Goal: Task Accomplishment & Management: Manage account settings

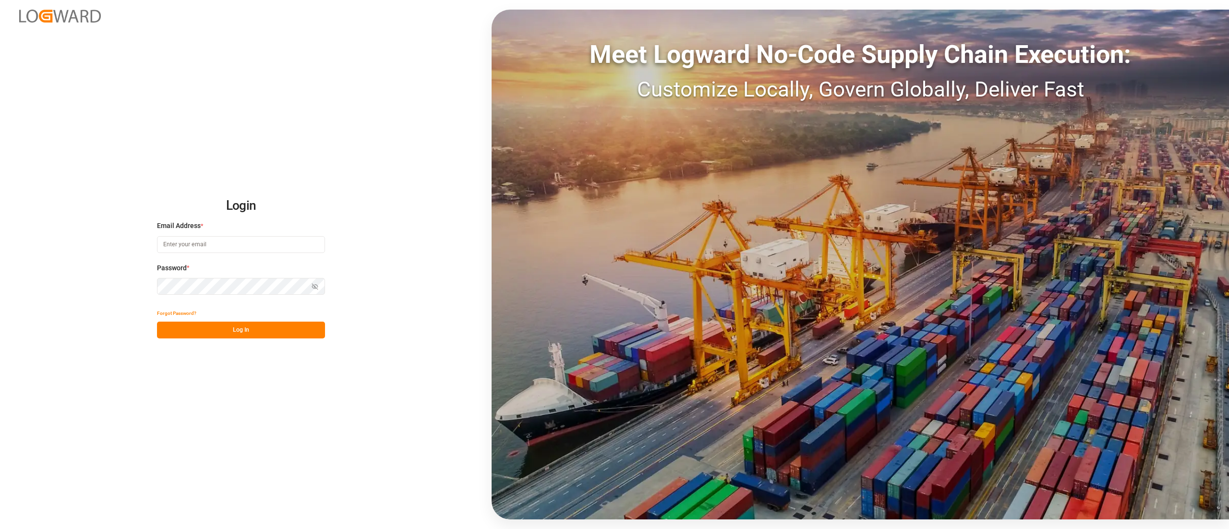
click at [222, 243] on input at bounding box center [241, 244] width 168 height 17
click at [211, 243] on input at bounding box center [241, 244] width 168 height 17
type input "camilo.perez@jamindustries.com"
click at [265, 328] on button "Log In" at bounding box center [241, 330] width 168 height 17
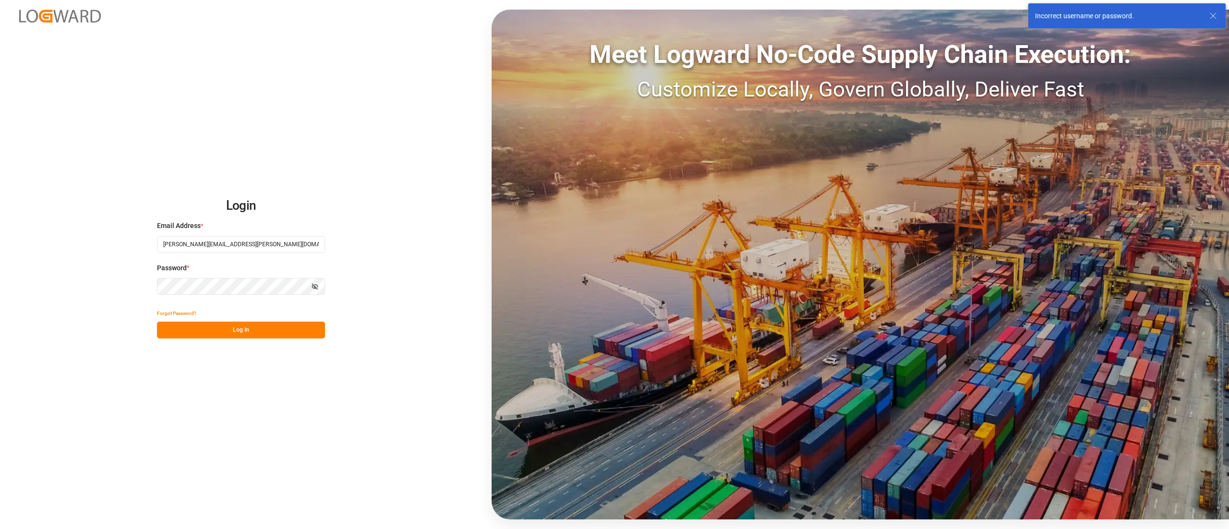
click at [316, 291] on button "Show password" at bounding box center [315, 286] width 20 height 17
click at [227, 327] on button "Log In" at bounding box center [241, 330] width 168 height 17
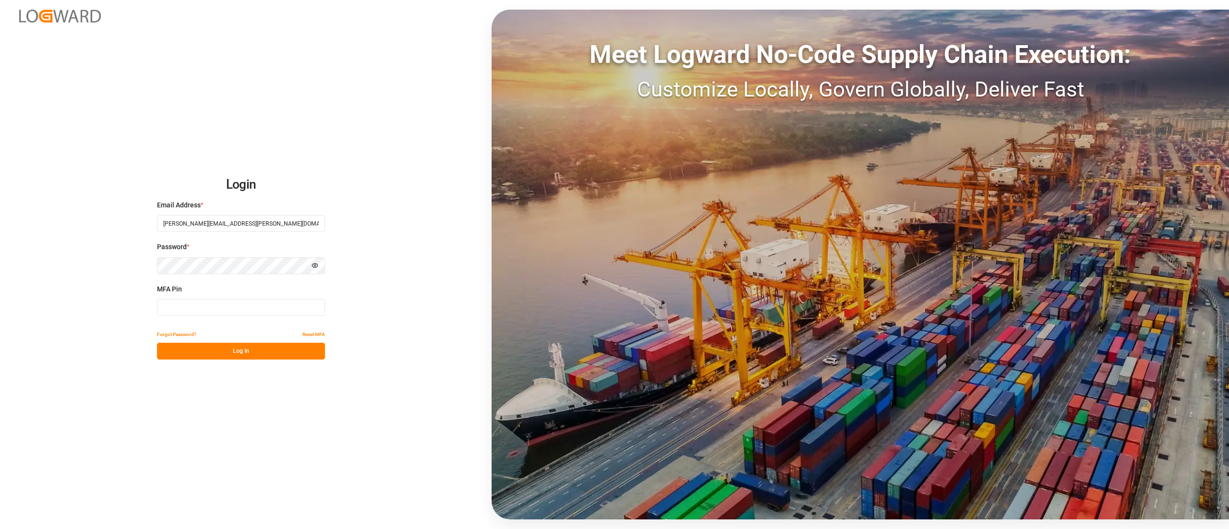
click at [231, 302] on input at bounding box center [241, 307] width 168 height 17
type input "896925"
click at [229, 346] on button "Log In" at bounding box center [241, 351] width 168 height 17
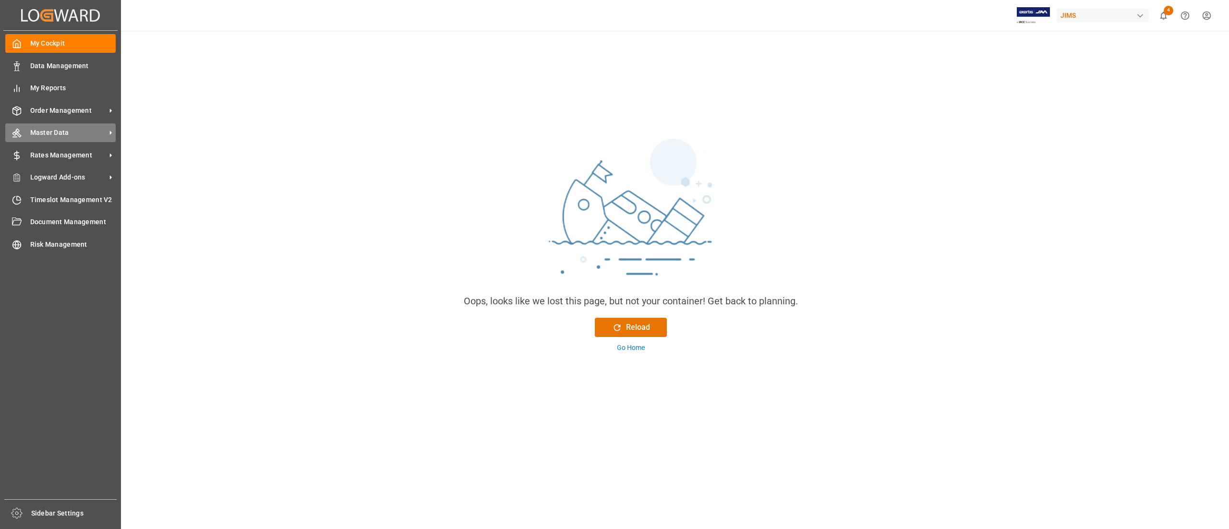
click at [40, 130] on span "Master Data" at bounding box center [68, 133] width 76 height 10
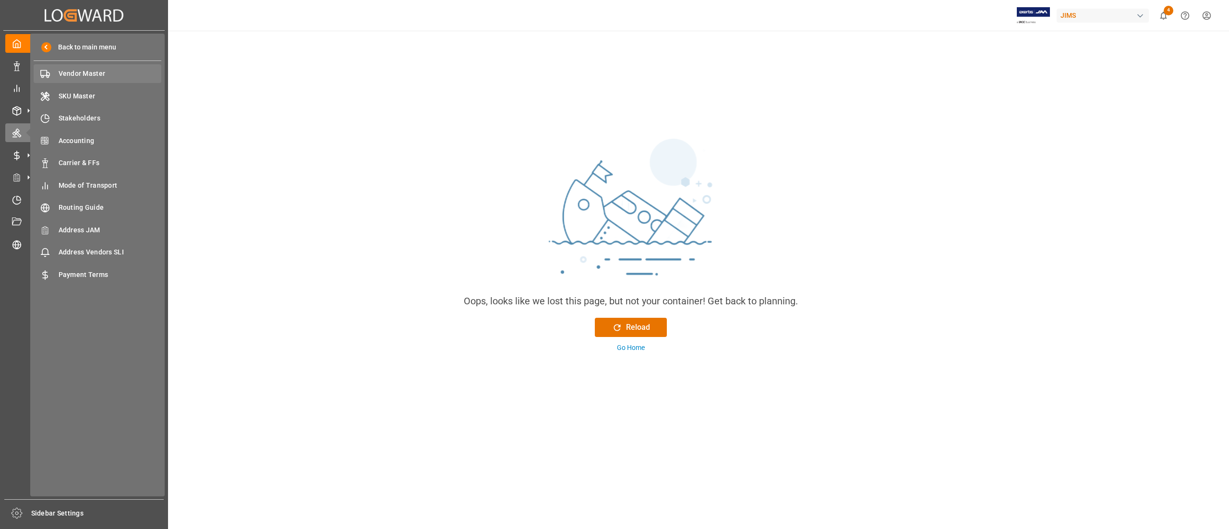
click at [64, 77] on span "Vendor Master" at bounding box center [110, 74] width 103 height 10
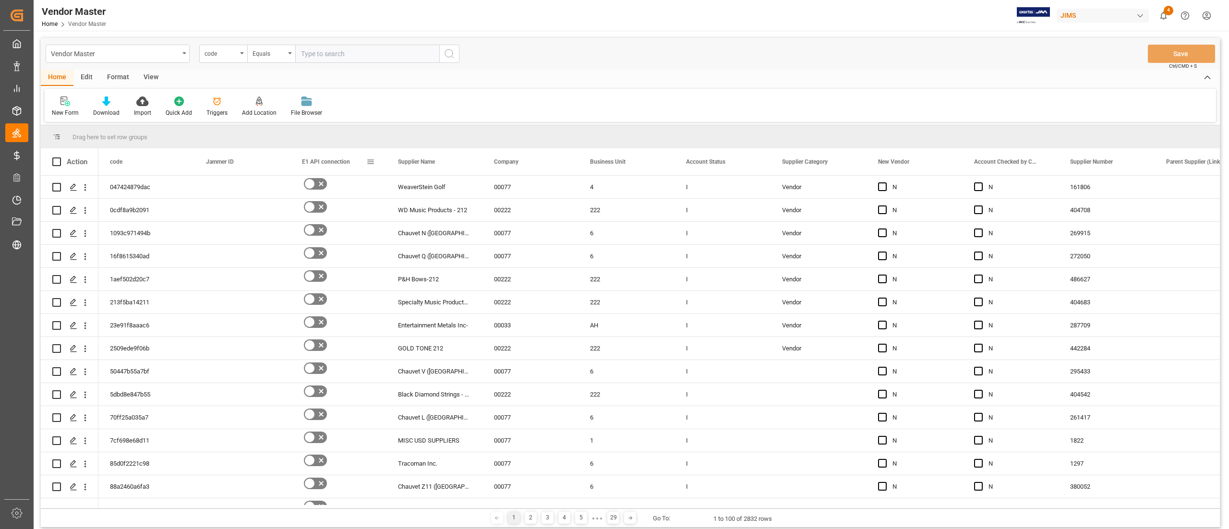
click at [369, 158] on span at bounding box center [370, 162] width 9 height 9
click at [425, 163] on span "filter" at bounding box center [423, 163] width 9 height 9
type input "false"
click at [422, 244] on button "Apply" at bounding box center [427, 244] width 18 height 10
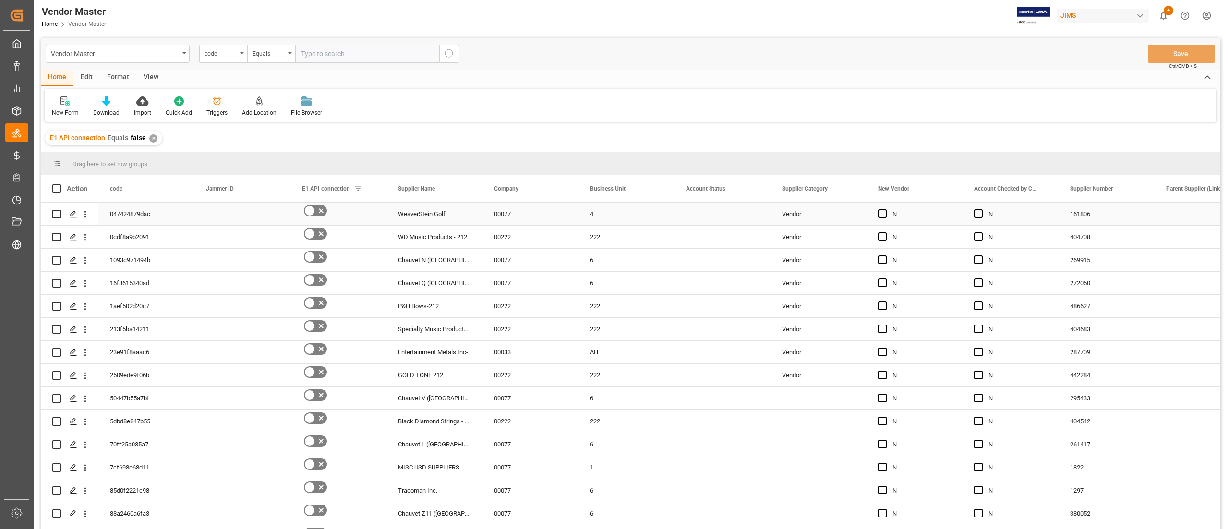
click at [535, 207] on div "00077" at bounding box center [531, 214] width 96 height 23
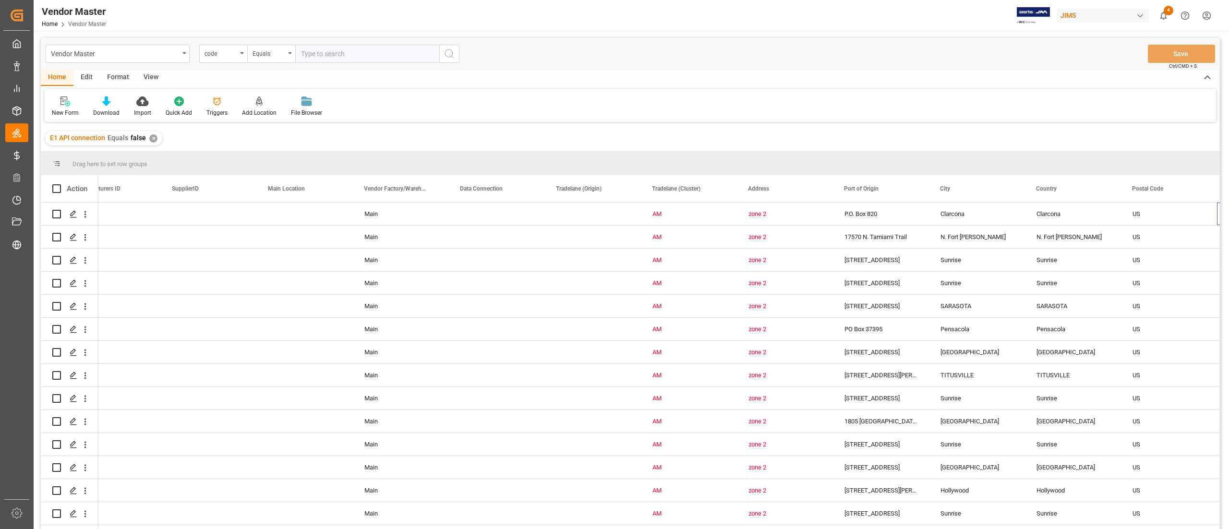
scroll to position [0, 1282]
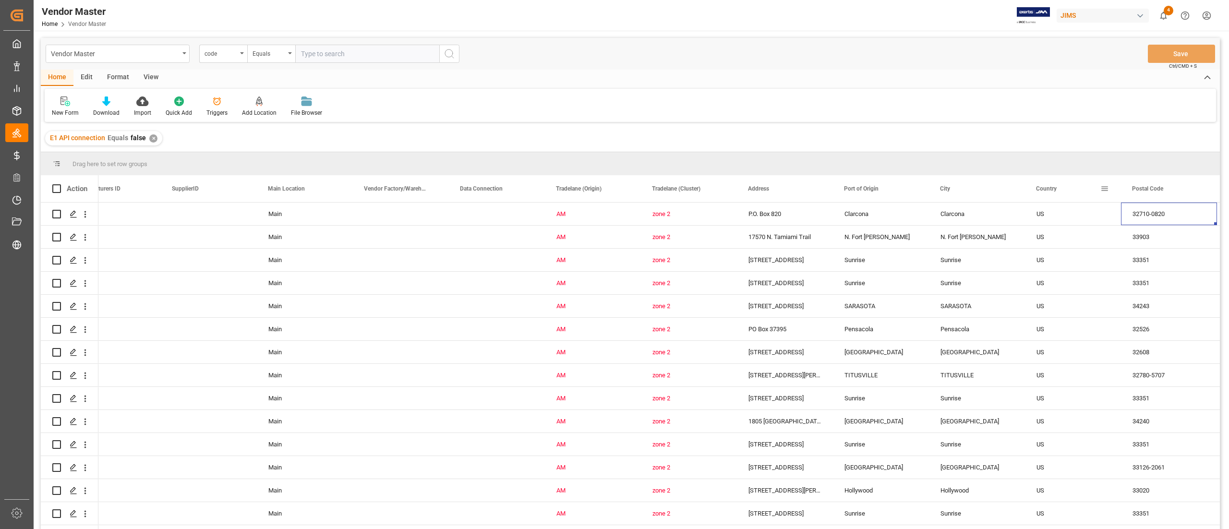
click at [1105, 186] on span at bounding box center [1105, 188] width 9 height 9
type input "US"
click at [1159, 268] on button "Apply" at bounding box center [1161, 271] width 18 height 10
click at [1038, 238] on div "US" at bounding box center [1073, 237] width 73 height 22
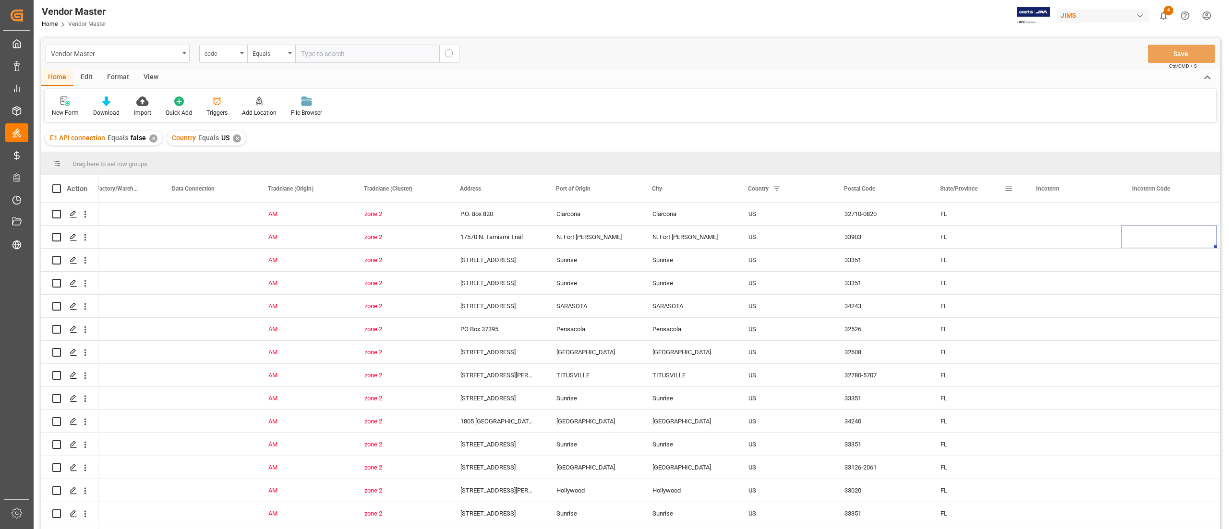
click at [1006, 190] on span at bounding box center [1009, 188] width 9 height 9
click at [1028, 238] on input "Filter Value" at bounding box center [1053, 240] width 94 height 19
type input "MS"
click at [1058, 267] on button "Apply" at bounding box center [1065, 271] width 18 height 10
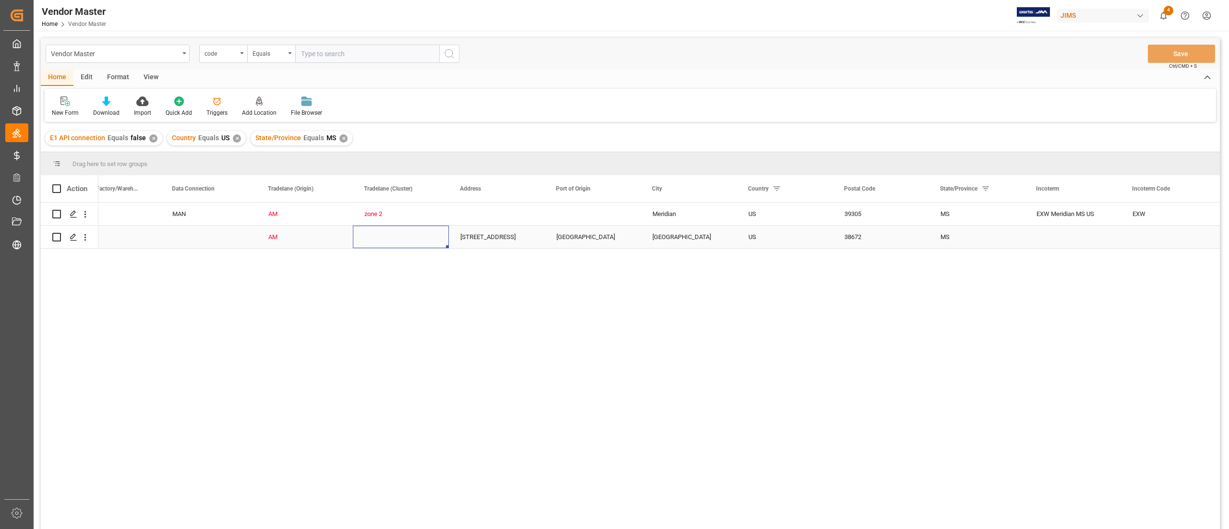
click at [379, 236] on div "Press SPACE to select this row." at bounding box center [401, 237] width 96 height 23
click at [432, 230] on icon "open menu" at bounding box center [431, 232] width 12 height 12
click at [393, 364] on div "Zone 2" at bounding box center [401, 369] width 80 height 34
type input "Zone 2"
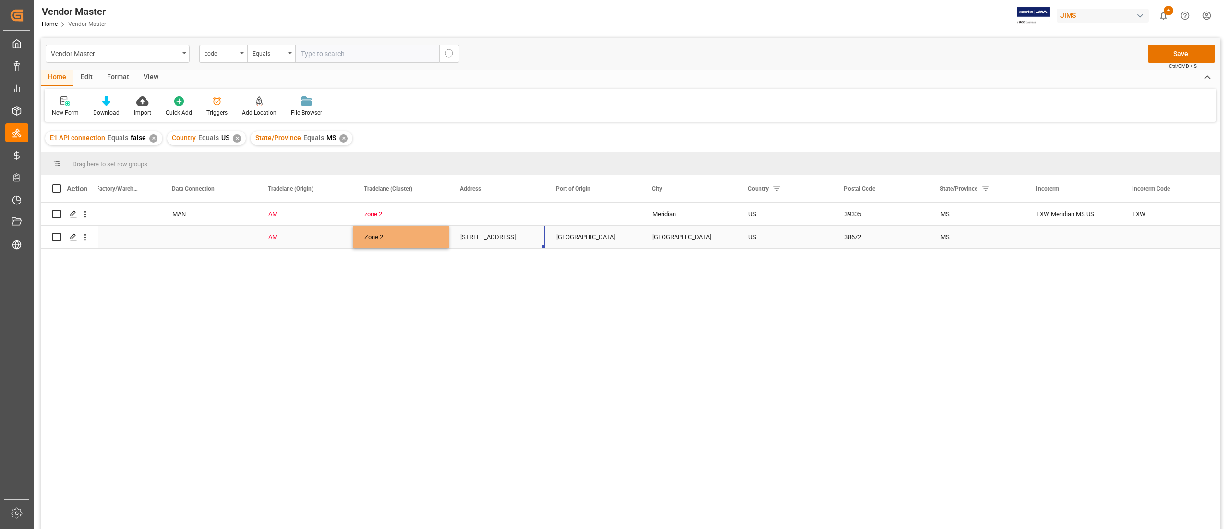
click at [518, 228] on div "4325 Executive Dr." at bounding box center [497, 237] width 96 height 23
click at [1166, 49] on button "Save" at bounding box center [1181, 54] width 67 height 18
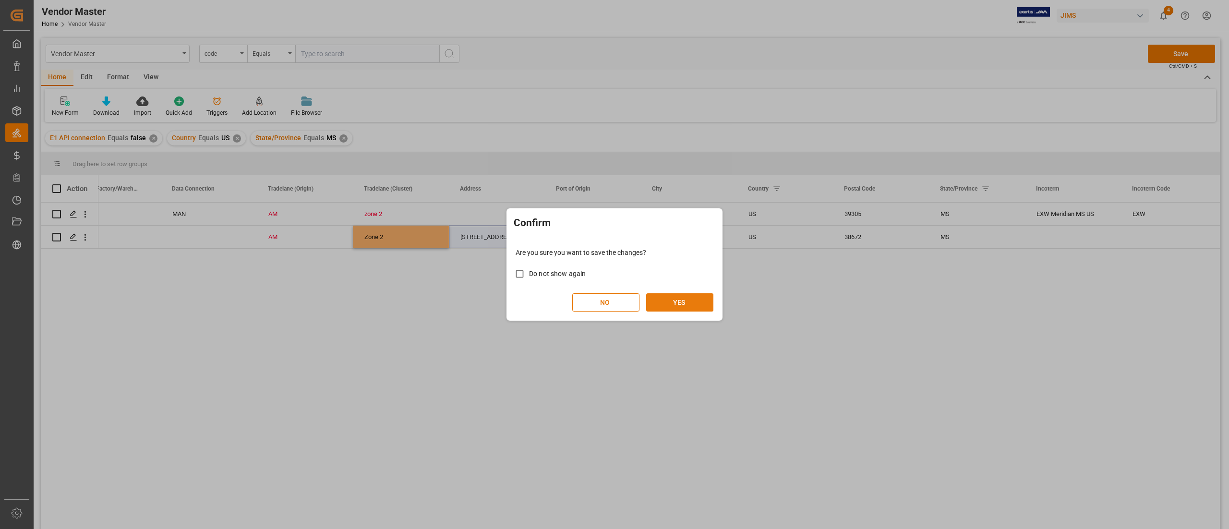
click at [685, 297] on button "YES" at bounding box center [679, 302] width 67 height 18
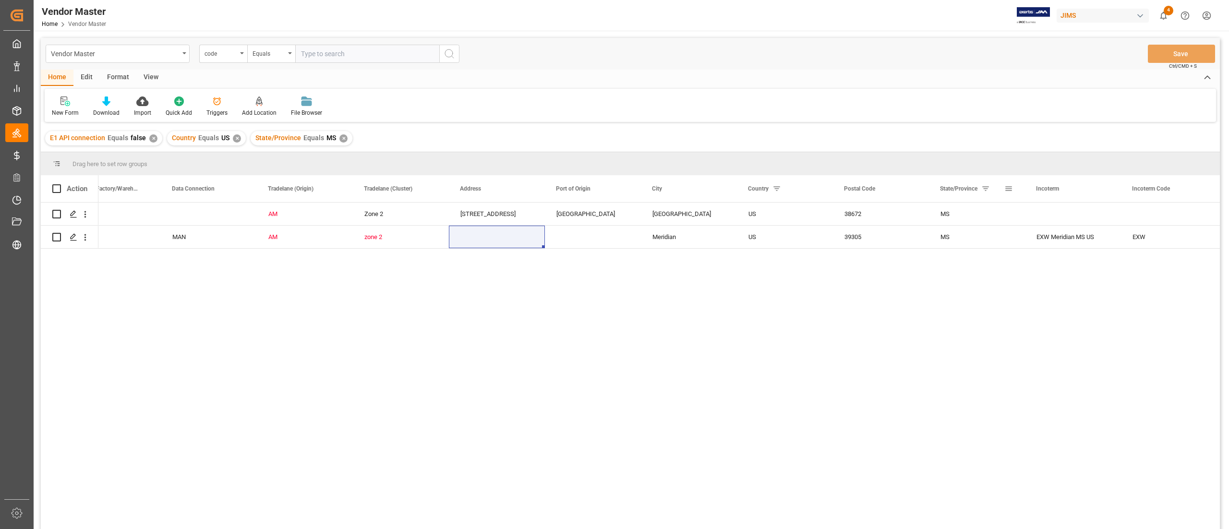
click at [1009, 189] on span at bounding box center [1009, 188] width 9 height 9
type input "M"
type input "WI"
click at [1065, 268] on button "Apply" at bounding box center [1065, 271] width 18 height 10
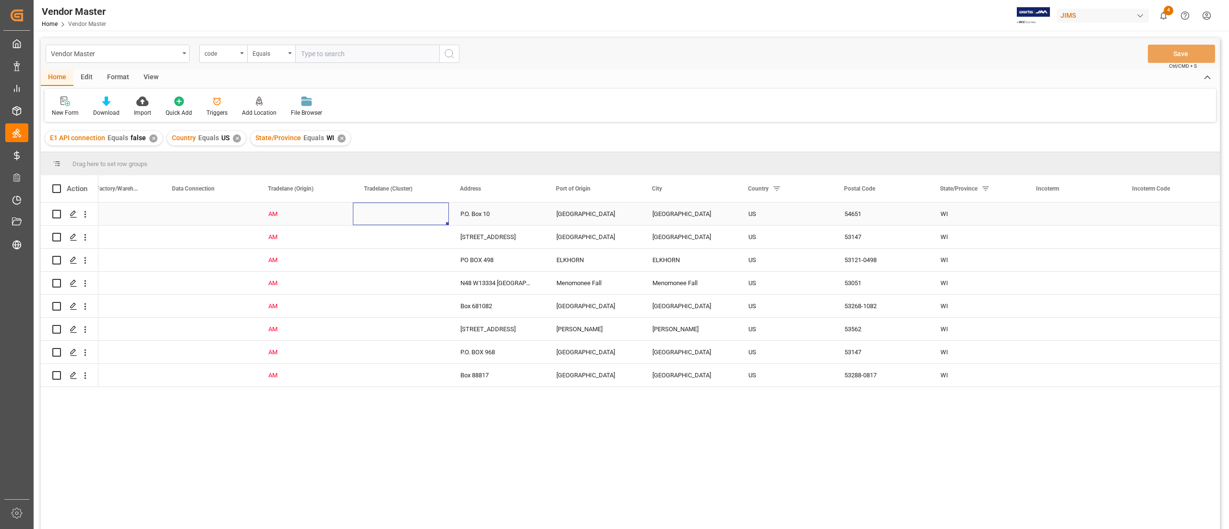
click at [385, 211] on div "Press SPACE to select this row." at bounding box center [401, 214] width 96 height 23
click at [418, 213] on div "Press SPACE to select this row." at bounding box center [401, 214] width 96 height 23
click at [431, 217] on icon "open menu" at bounding box center [431, 220] width 12 height 12
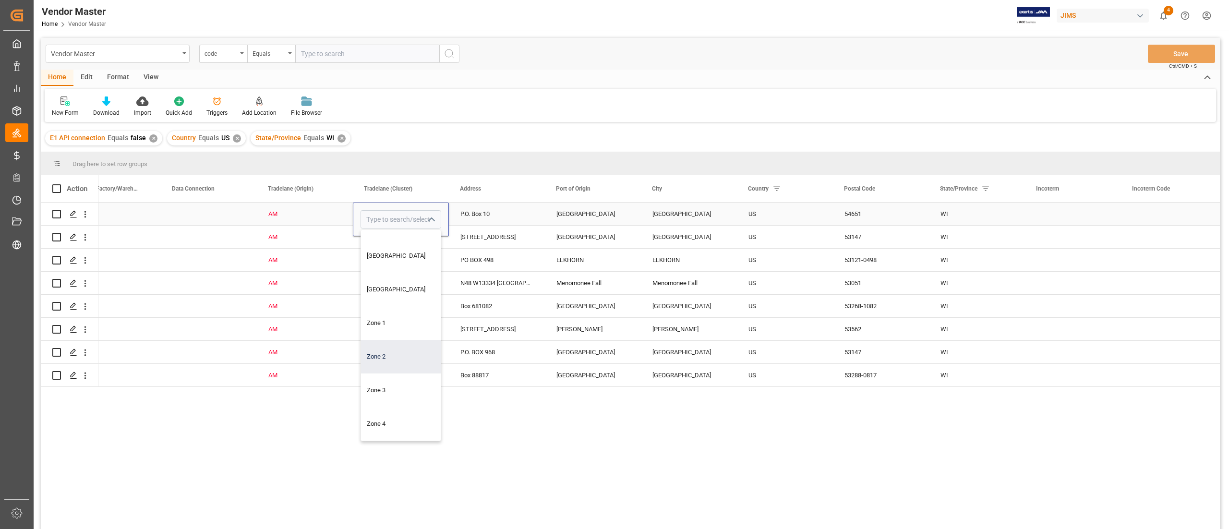
click at [379, 346] on div "Zone 2" at bounding box center [401, 357] width 80 height 34
type input "Zone 2"
click at [388, 270] on div "Press SPACE to select this row." at bounding box center [401, 260] width 96 height 23
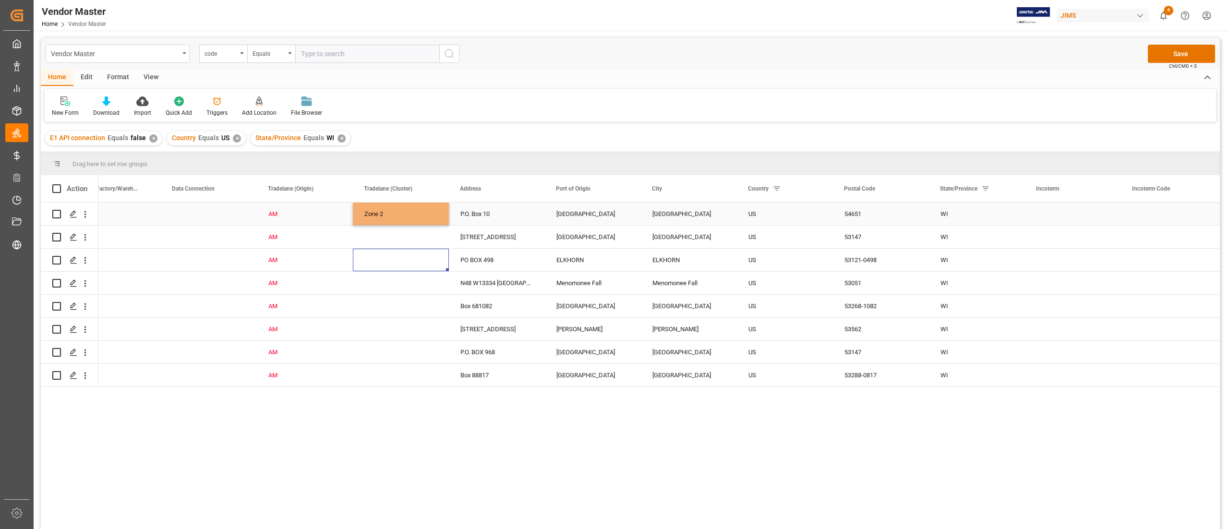
click at [388, 220] on div "Zone 2" at bounding box center [400, 214] width 73 height 22
drag, startPoint x: 446, startPoint y: 222, endPoint x: 399, endPoint y: 372, distance: 157.0
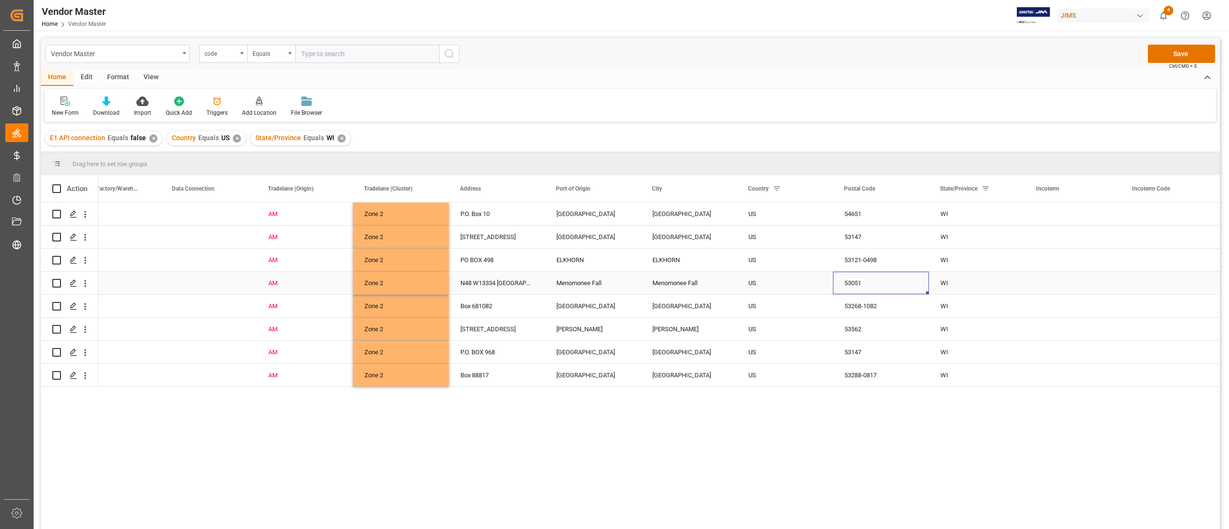
click at [844, 292] on div "53051" at bounding box center [881, 283] width 96 height 23
click at [1170, 53] on button "Save" at bounding box center [1181, 54] width 67 height 18
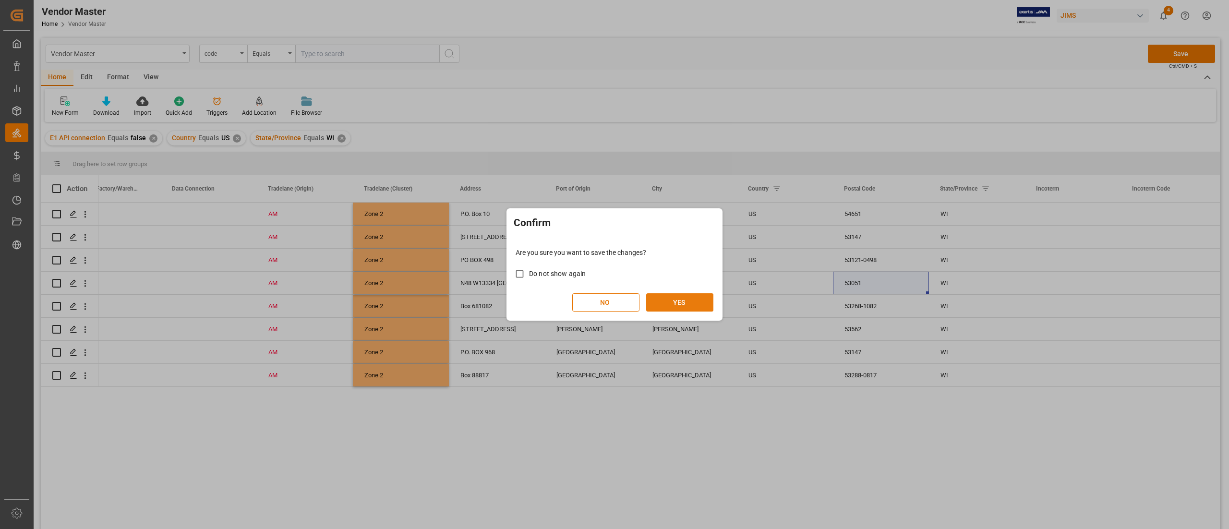
click at [683, 301] on button "YES" at bounding box center [679, 302] width 67 height 18
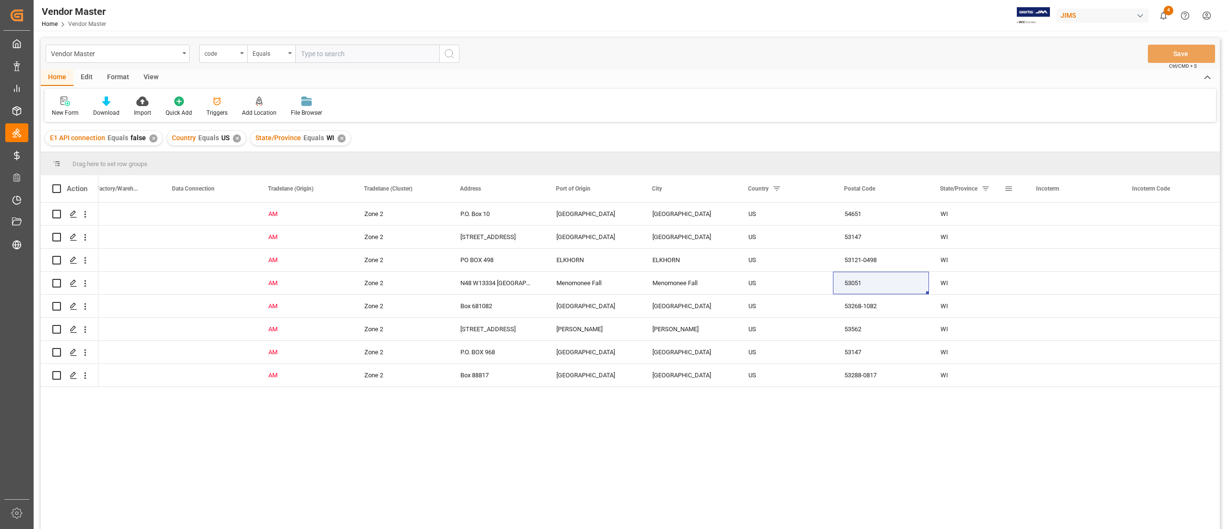
click at [1012, 188] on span at bounding box center [1009, 188] width 9 height 9
type input "W"
type input "MO"
click at [1056, 270] on button "Apply" at bounding box center [1065, 271] width 18 height 10
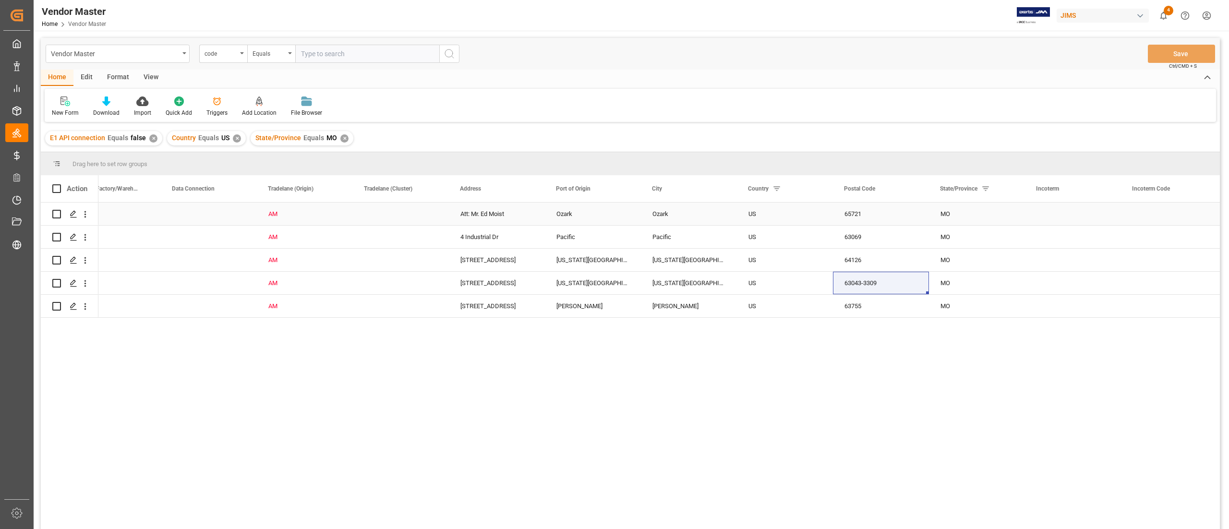
click at [385, 214] on div "Press SPACE to select this row." at bounding box center [401, 214] width 96 height 23
click at [392, 211] on div "Press SPACE to select this row." at bounding box center [401, 214] width 96 height 23
click at [432, 220] on polyline "open menu" at bounding box center [431, 219] width 6 height 3
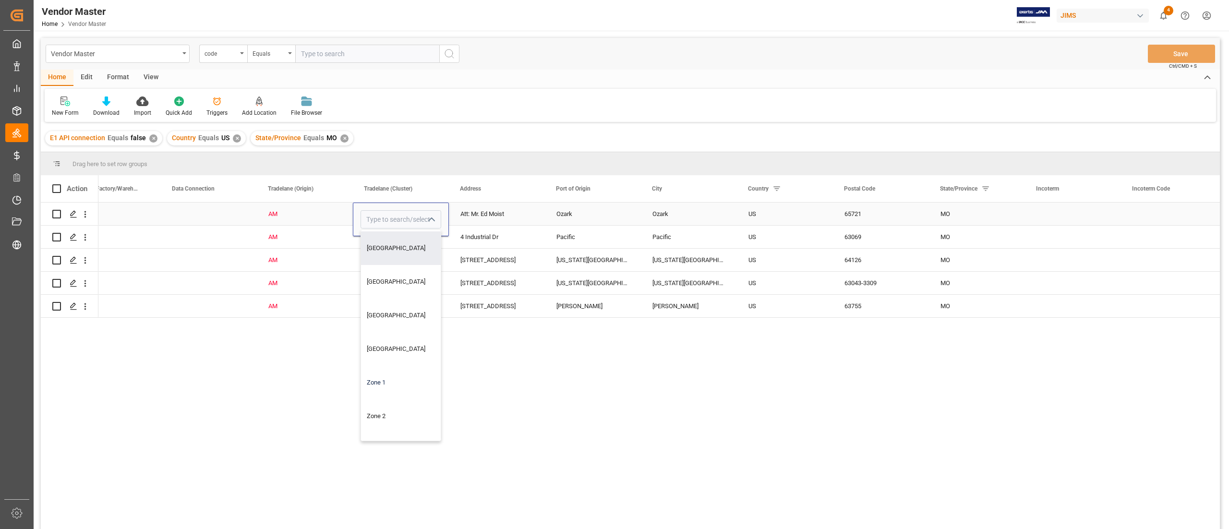
scroll to position [125, 0]
click at [391, 363] on div "Zone 2" at bounding box center [401, 357] width 80 height 34
type input "Zone 2"
click at [380, 241] on div "Press SPACE to select this row." at bounding box center [401, 237] width 96 height 23
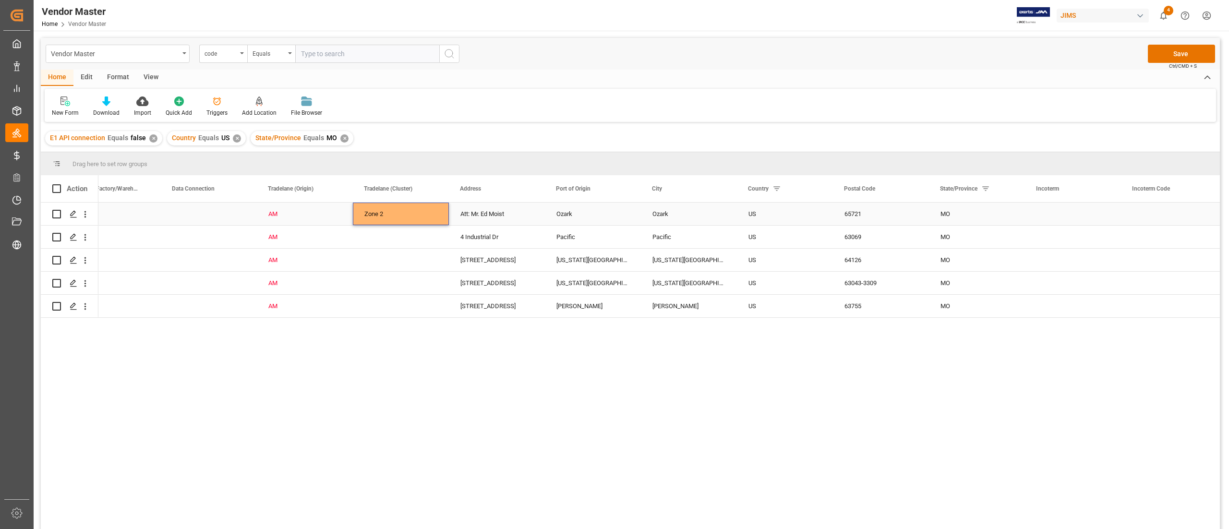
click at [413, 217] on div "Zone 2" at bounding box center [400, 214] width 73 height 22
drag, startPoint x: 446, startPoint y: 224, endPoint x: 433, endPoint y: 330, distance: 106.4
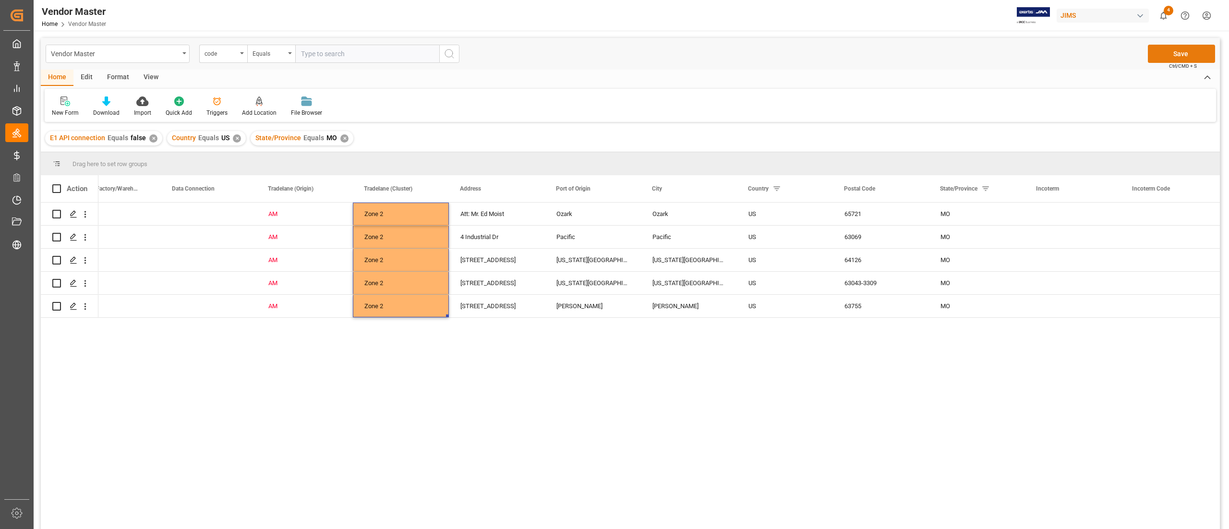
click at [1164, 53] on button "Save" at bounding box center [1181, 54] width 67 height 18
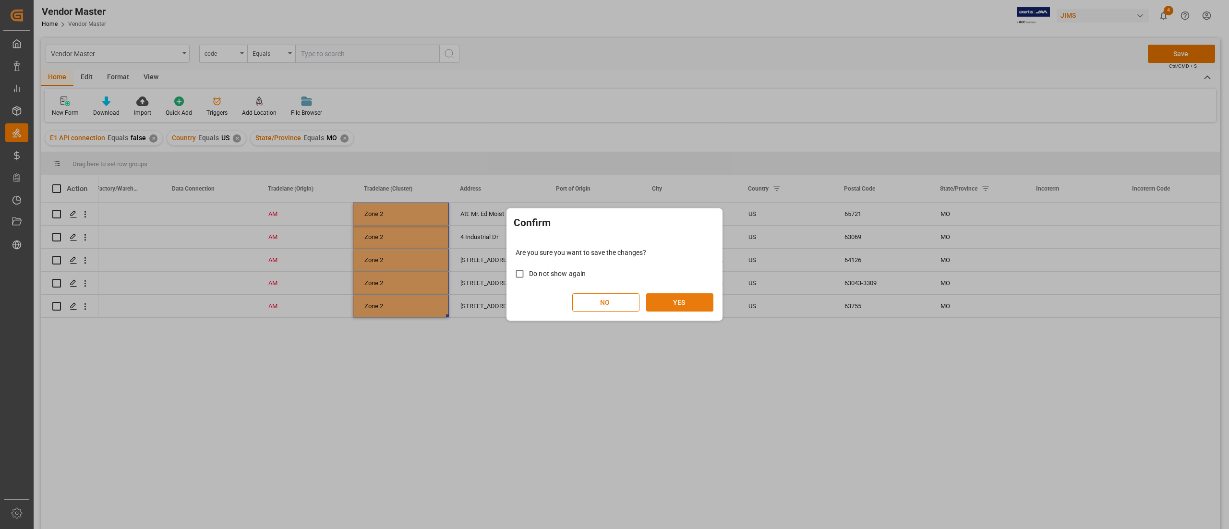
click at [679, 305] on button "YES" at bounding box center [679, 302] width 67 height 18
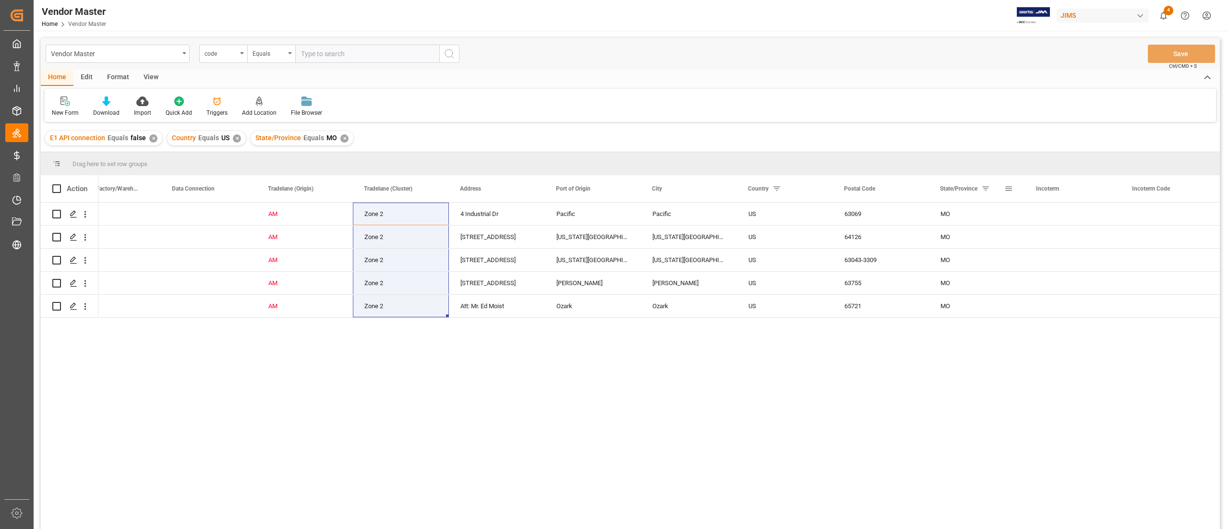
click at [1006, 186] on span at bounding box center [1009, 188] width 9 height 9
type input "M"
type input "IA"
click at [1061, 270] on button "Apply" at bounding box center [1065, 271] width 18 height 10
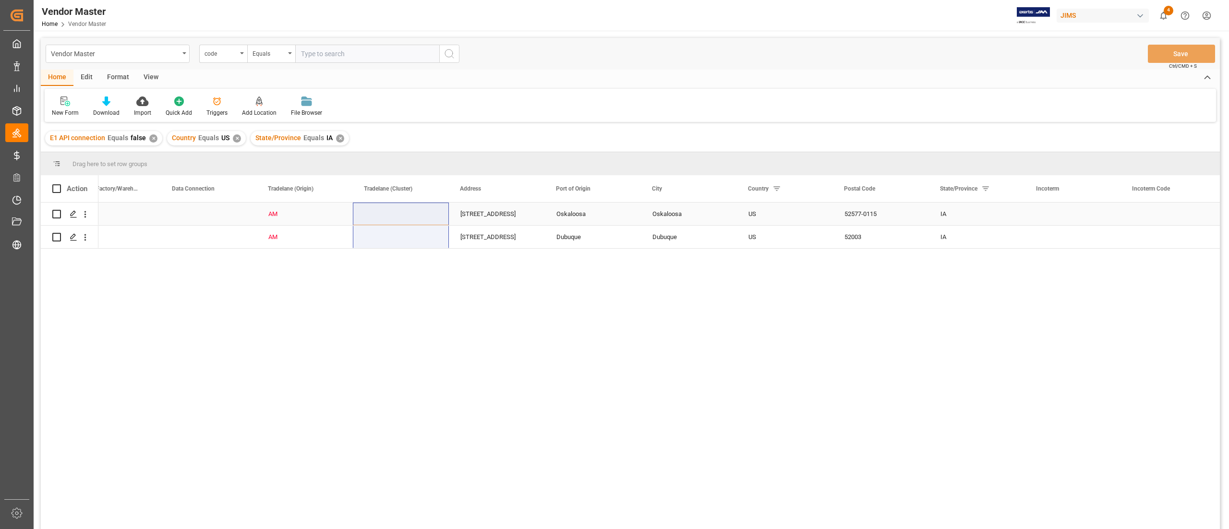
click at [408, 218] on div "Press SPACE to select this row." at bounding box center [401, 214] width 96 height 23
click at [419, 218] on div "Press SPACE to select this row." at bounding box center [401, 214] width 96 height 23
click at [437, 215] on input "Press SPACE to select this row." at bounding box center [401, 219] width 81 height 18
click at [433, 217] on icon "open menu" at bounding box center [431, 220] width 12 height 12
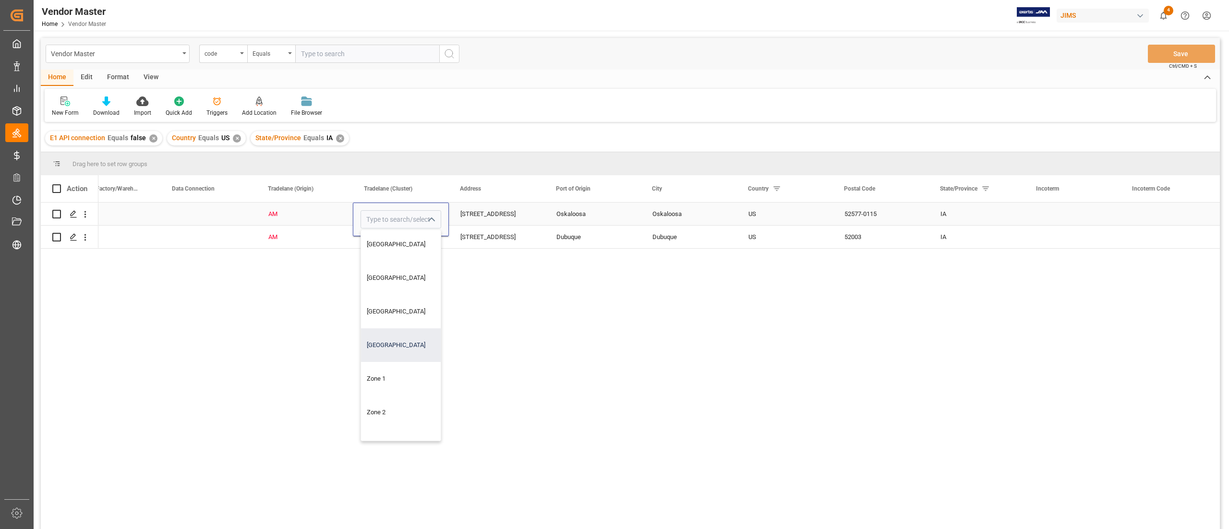
scroll to position [125, 0]
click at [395, 357] on div "Zone 2" at bounding box center [401, 357] width 80 height 34
type input "Zone 2"
click at [405, 235] on div "Zone 2" at bounding box center [401, 220] width 96 height 34
click at [345, 217] on div "AM" at bounding box center [305, 214] width 96 height 23
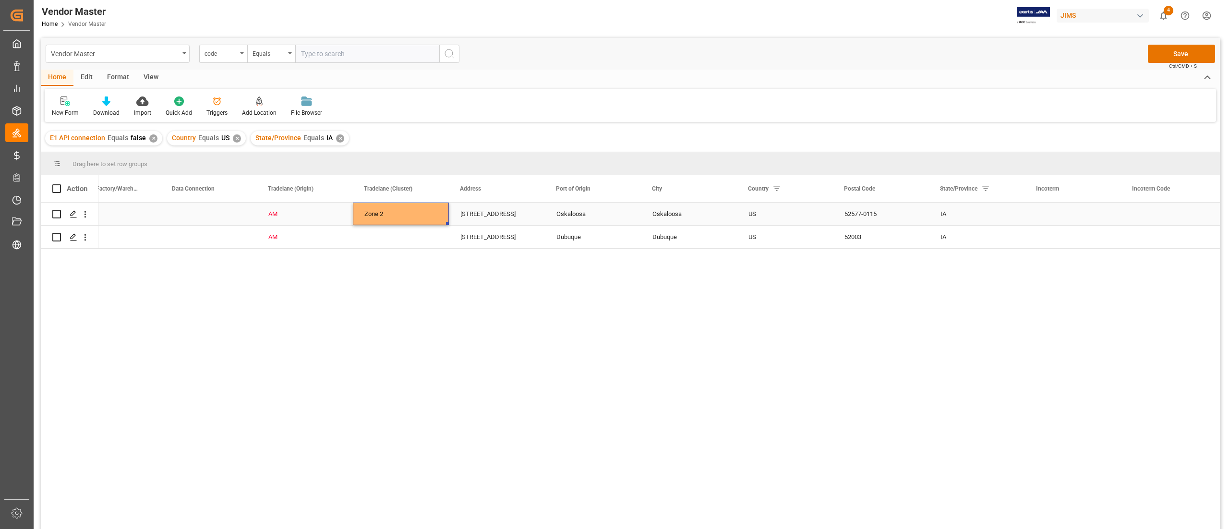
click at [404, 220] on div "Zone 2" at bounding box center [400, 214] width 73 height 22
drag, startPoint x: 446, startPoint y: 224, endPoint x: 442, endPoint y: 241, distance: 17.2
click at [1172, 51] on button "Save" at bounding box center [1181, 54] width 67 height 18
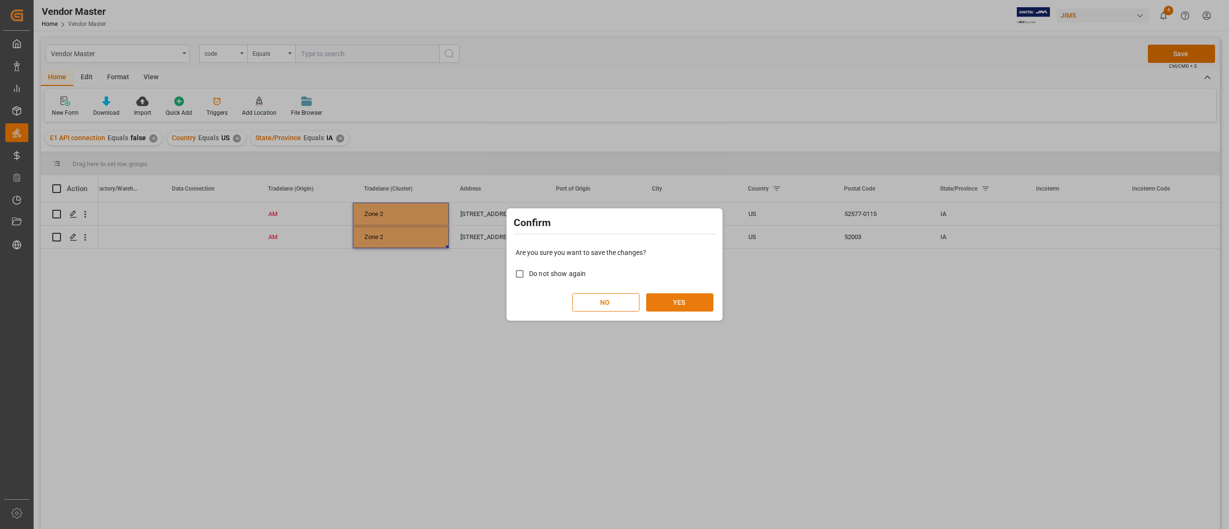
click at [692, 308] on button "YES" at bounding box center [679, 302] width 67 height 18
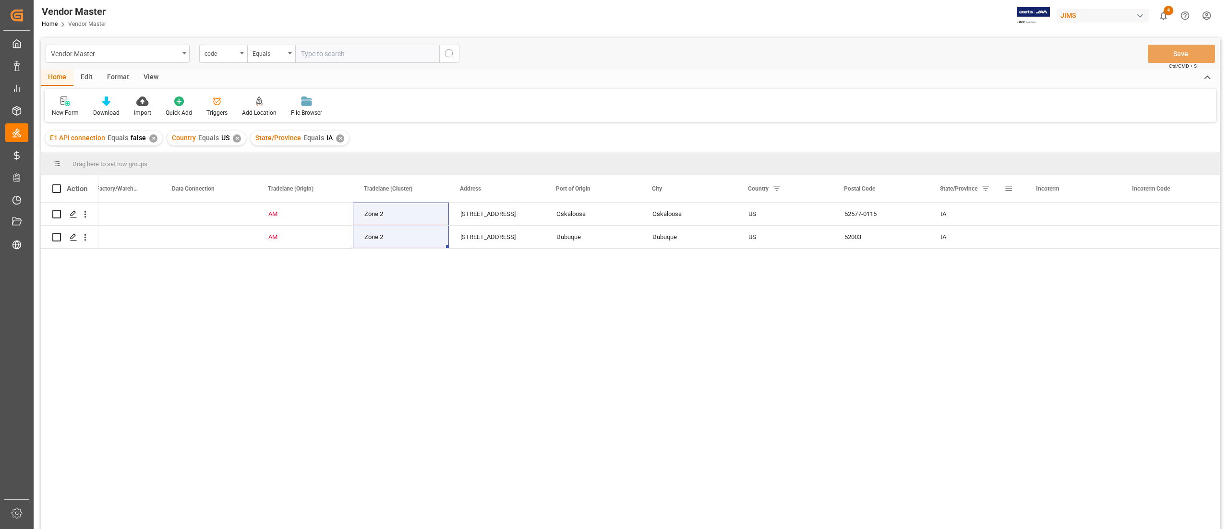
click at [1009, 188] on span at bounding box center [1009, 188] width 9 height 9
type input "I"
type input "AR"
click at [1061, 273] on button "Apply" at bounding box center [1065, 271] width 18 height 10
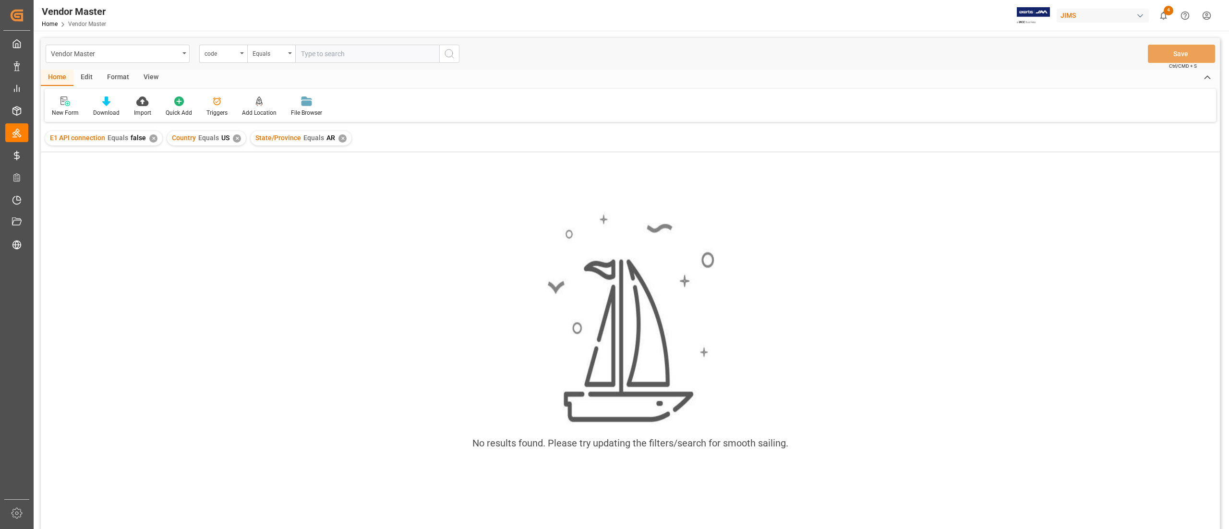
click at [342, 137] on div "✕" at bounding box center [343, 138] width 8 height 8
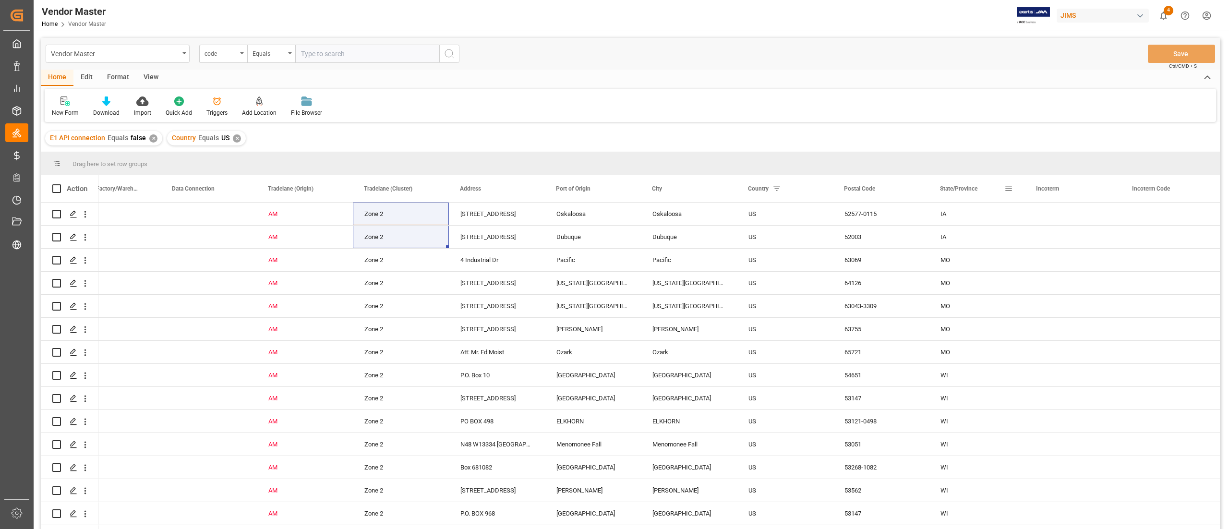
click at [1016, 186] on div "State/Province" at bounding box center [977, 188] width 96 height 27
click at [1011, 190] on span at bounding box center [1009, 188] width 9 height 9
click at [1029, 232] on input "Filter Value" at bounding box center [1053, 240] width 94 height 19
type input "LA"
click at [1061, 276] on div "Apply Clear" at bounding box center [1053, 270] width 106 height 25
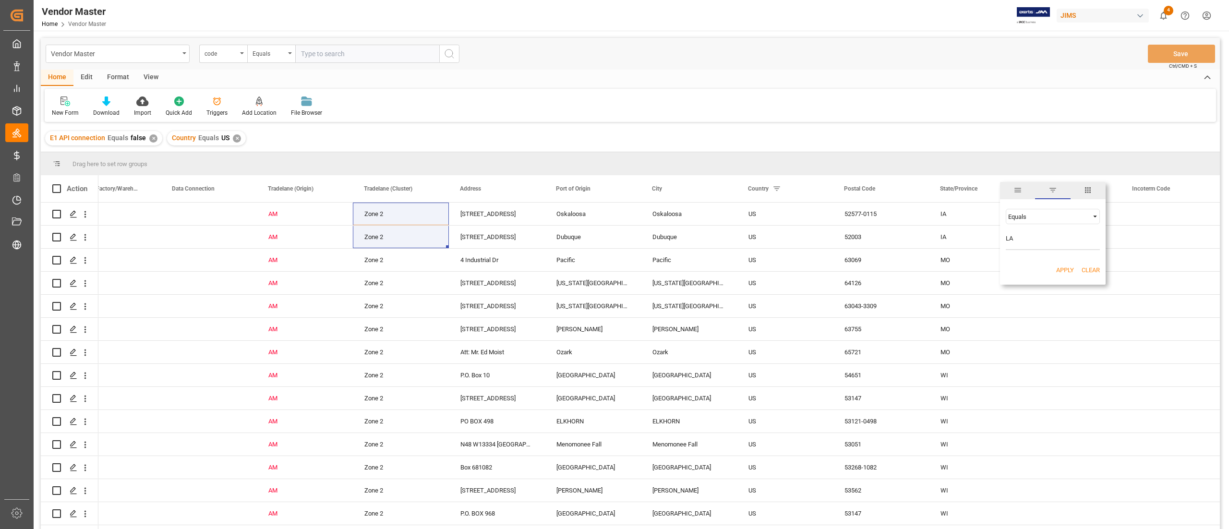
click at [1066, 268] on button "Apply" at bounding box center [1065, 271] width 18 height 10
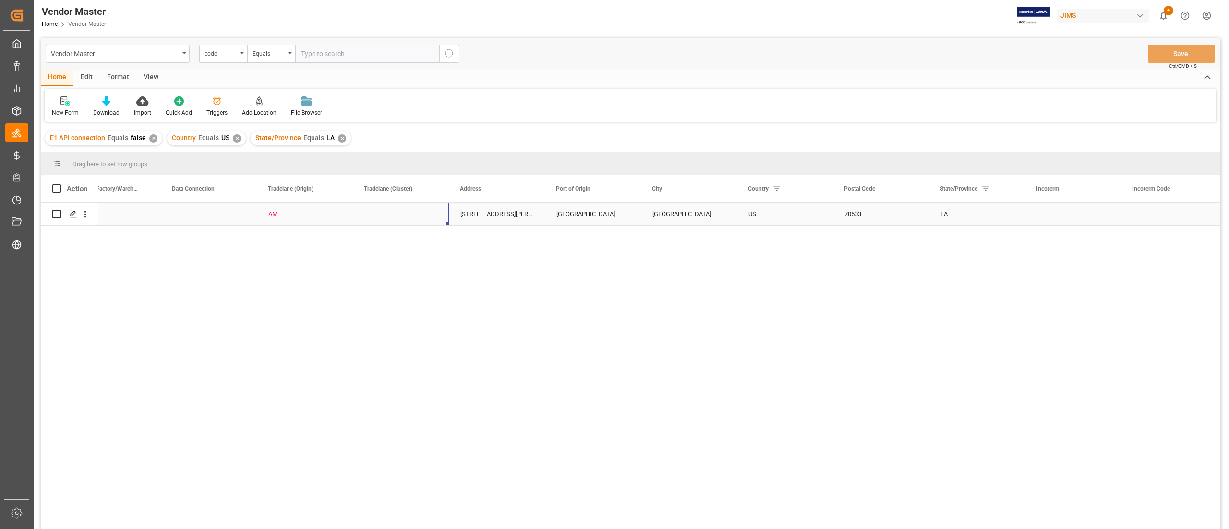
click at [385, 220] on div "Press SPACE to select this row." at bounding box center [401, 214] width 96 height 23
click at [386, 220] on div "Press SPACE to select this row." at bounding box center [401, 214] width 96 height 23
click at [425, 218] on icon "open menu" at bounding box center [431, 220] width 12 height 12
click at [398, 356] on div "Zone 2" at bounding box center [401, 357] width 80 height 34
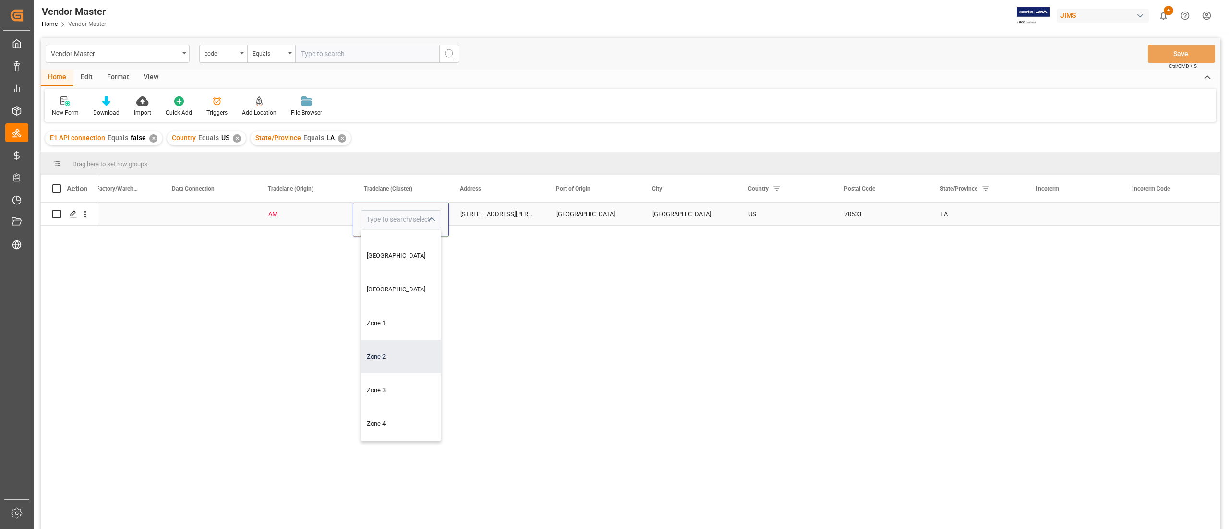
type input "Zone 2"
click at [496, 301] on div "Main AM Zone 2 104 Duncan Circle Lafayette Lafayette US 70503 LA" at bounding box center [659, 369] width 1122 height 333
click at [497, 207] on div "104 Duncan Circle" at bounding box center [497, 214] width 96 height 23
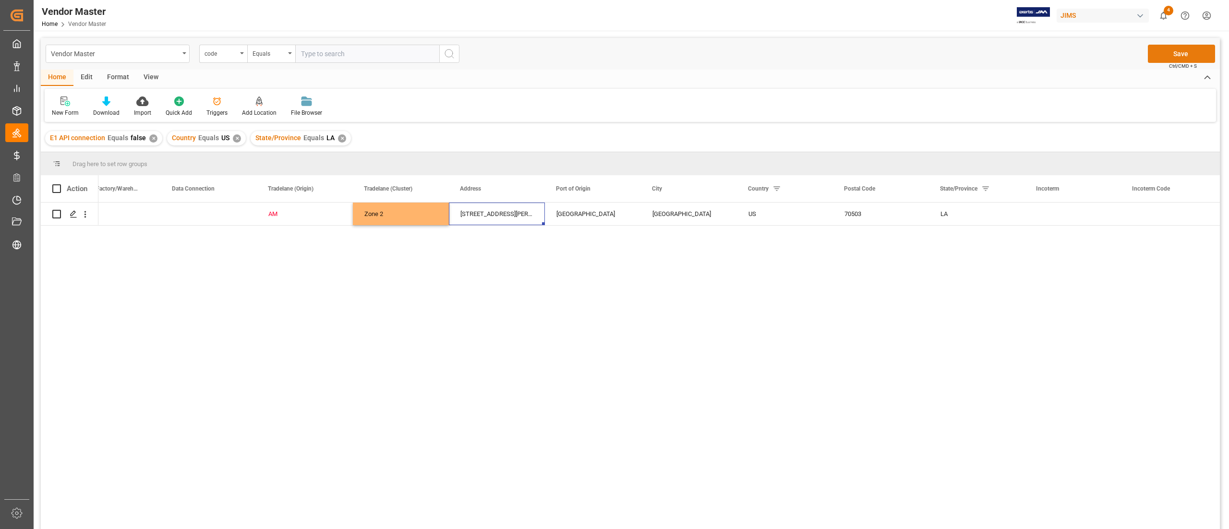
click at [1181, 45] on button "Save" at bounding box center [1181, 54] width 67 height 18
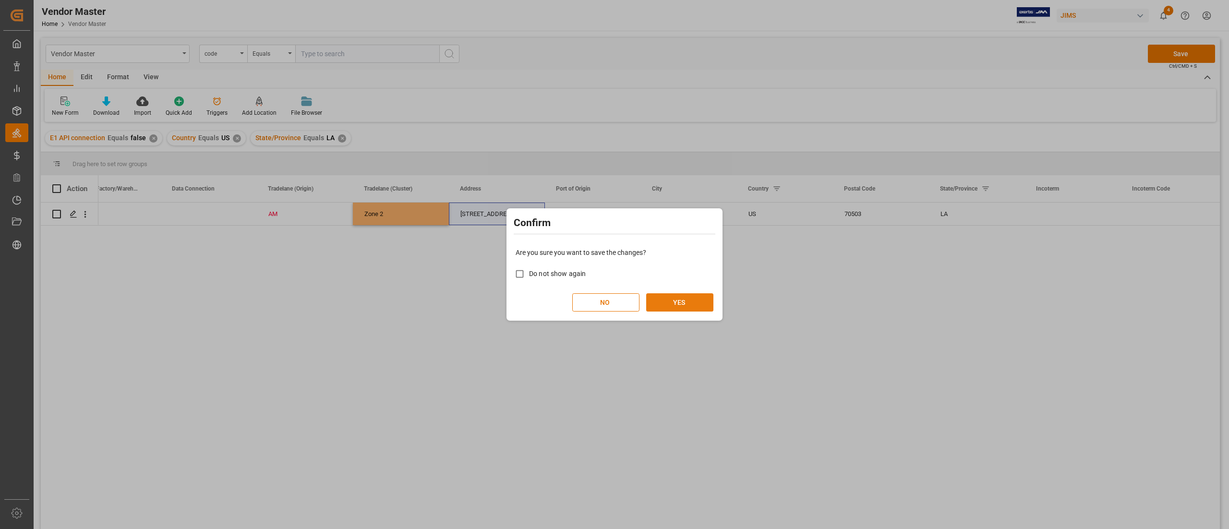
click at [680, 299] on button "YES" at bounding box center [679, 302] width 67 height 18
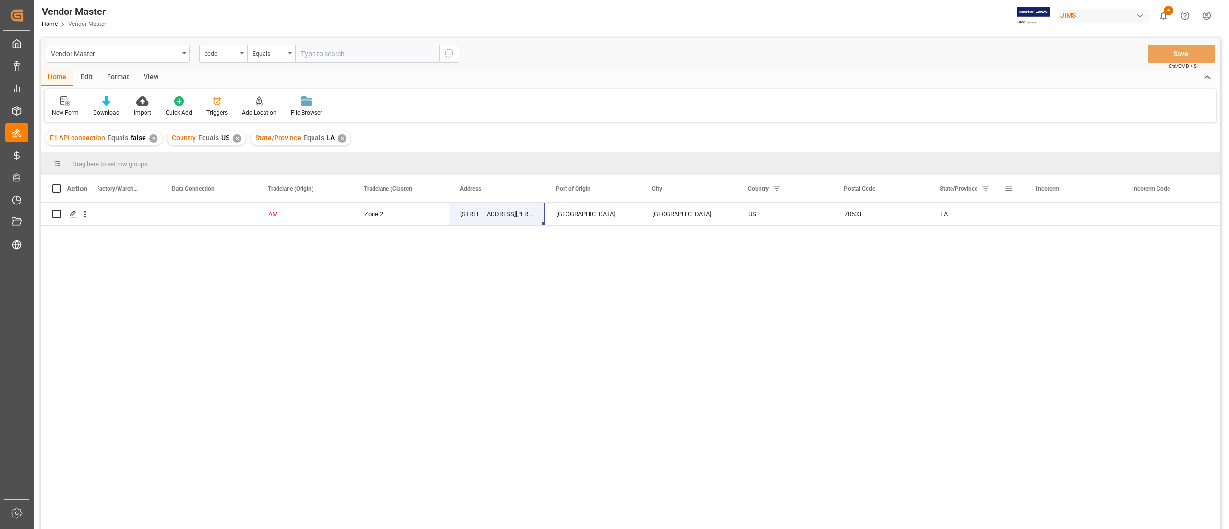
click at [1012, 186] on span at bounding box center [1009, 188] width 9 height 9
type input "L"
type input "ND"
click at [1067, 272] on button "Apply" at bounding box center [1065, 271] width 18 height 10
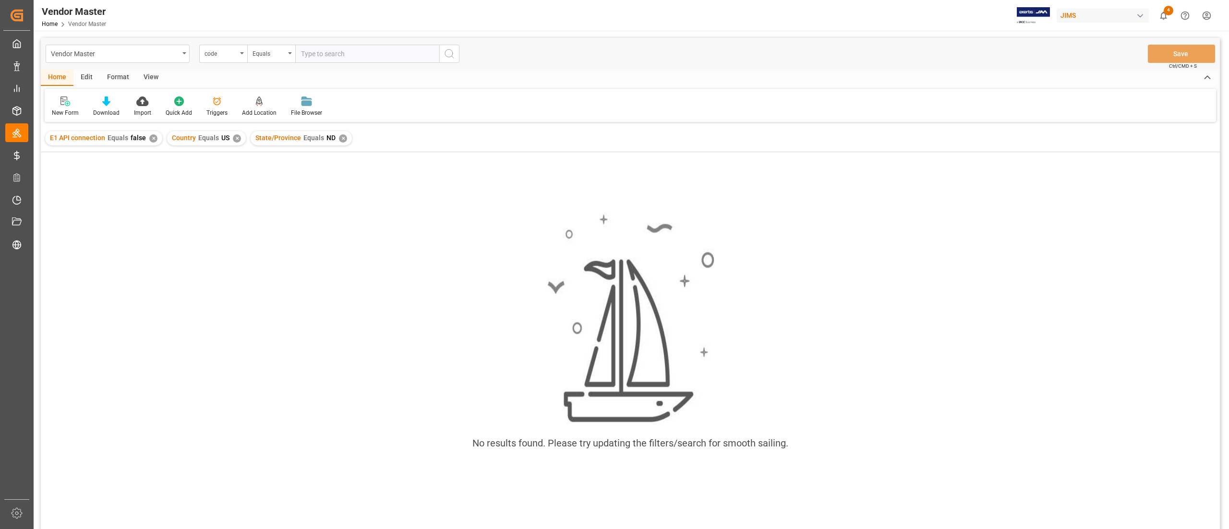
click at [340, 137] on div "✕" at bounding box center [343, 138] width 8 height 8
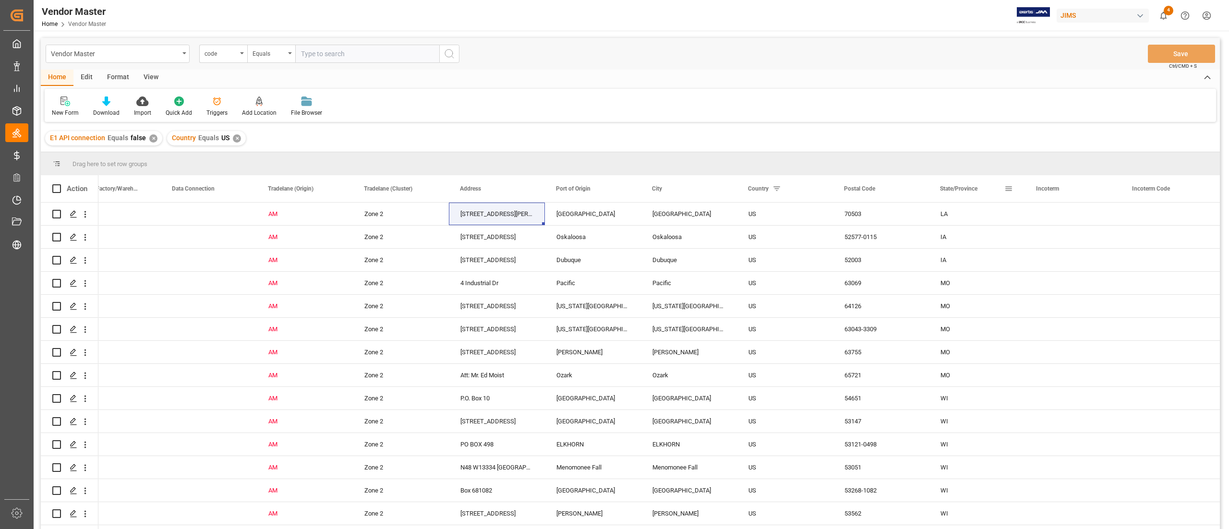
click at [1006, 188] on span at bounding box center [1009, 188] width 9 height 9
type input "SD"
click at [1070, 270] on button "Apply" at bounding box center [1065, 271] width 18 height 10
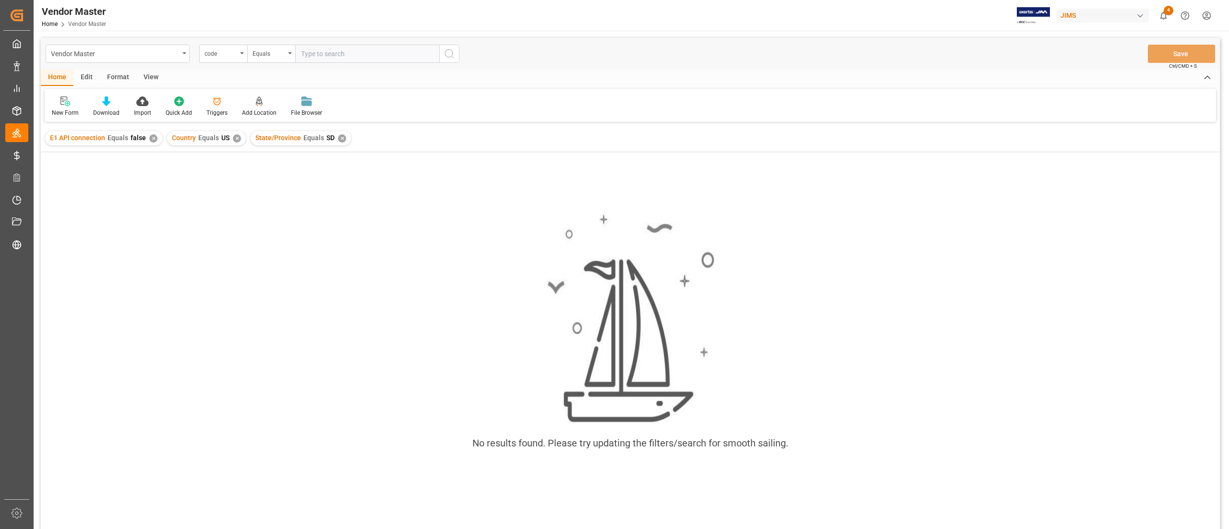
click at [340, 138] on div "✕" at bounding box center [342, 138] width 8 height 8
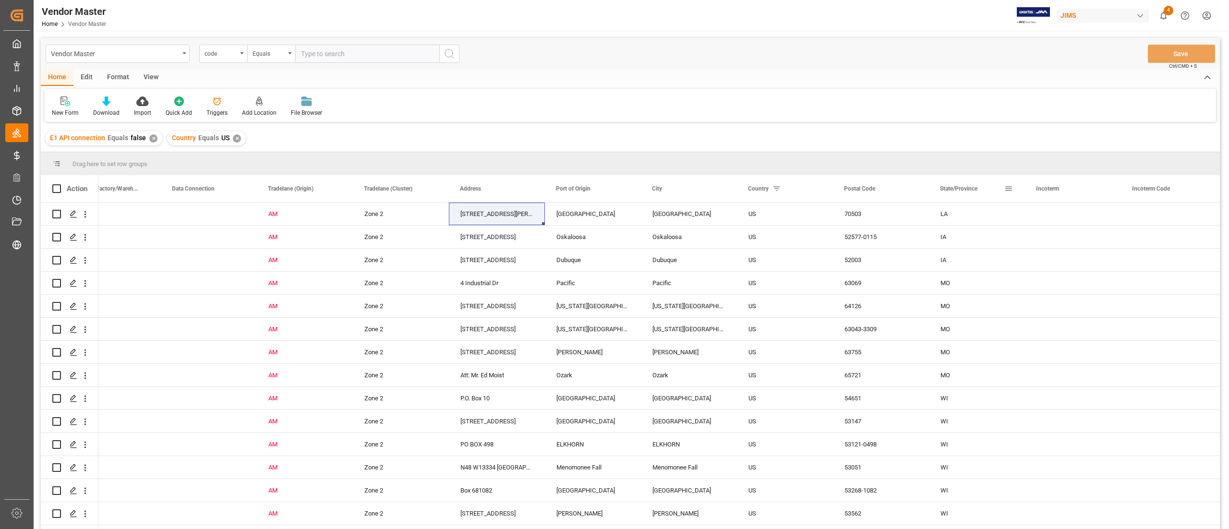
click at [1009, 185] on span at bounding box center [1009, 188] width 9 height 9
click at [1054, 193] on span "filter" at bounding box center [1053, 190] width 9 height 9
click at [1010, 188] on span at bounding box center [1009, 188] width 9 height 9
click at [1022, 244] on input "Filter Value" at bounding box center [1053, 240] width 94 height 19
type input "NE"
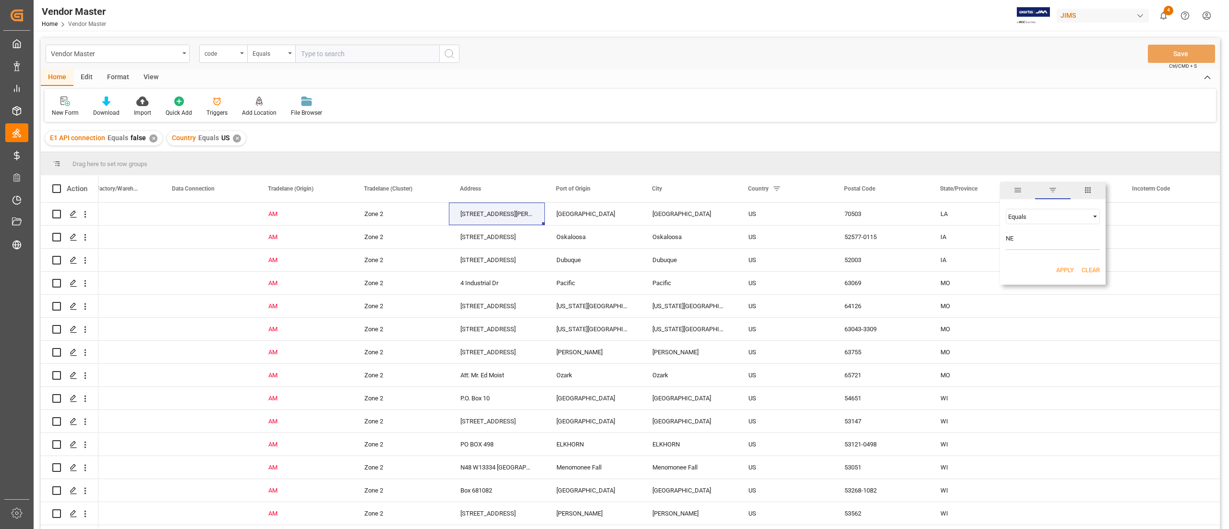
click at [1067, 266] on button "Apply" at bounding box center [1065, 271] width 18 height 10
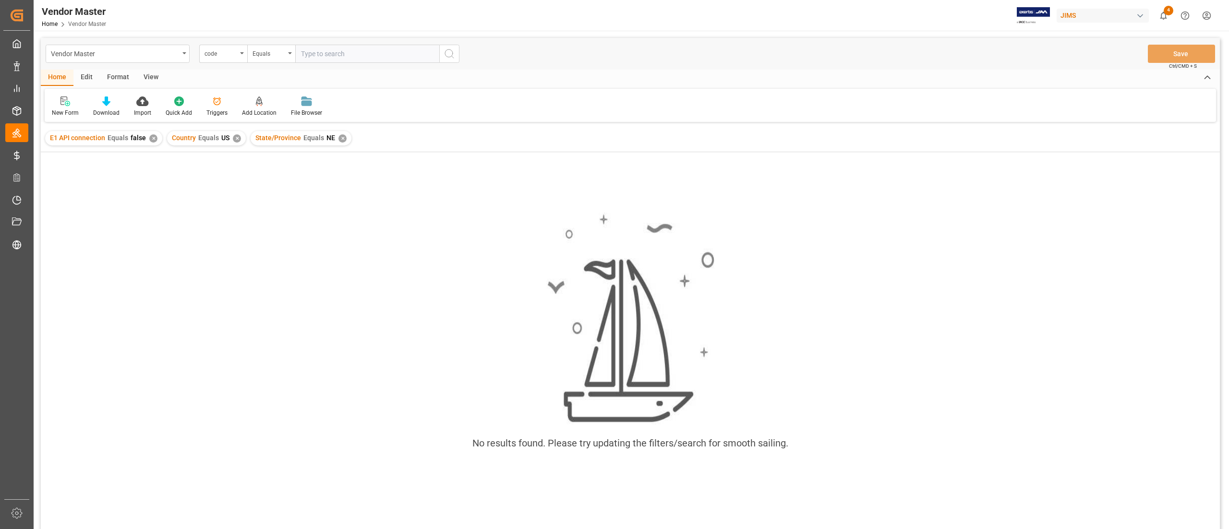
click at [335, 134] on div "State/Province Equals NE ✕" at bounding box center [301, 138] width 101 height 14
click at [339, 138] on div "✕" at bounding box center [343, 138] width 8 height 8
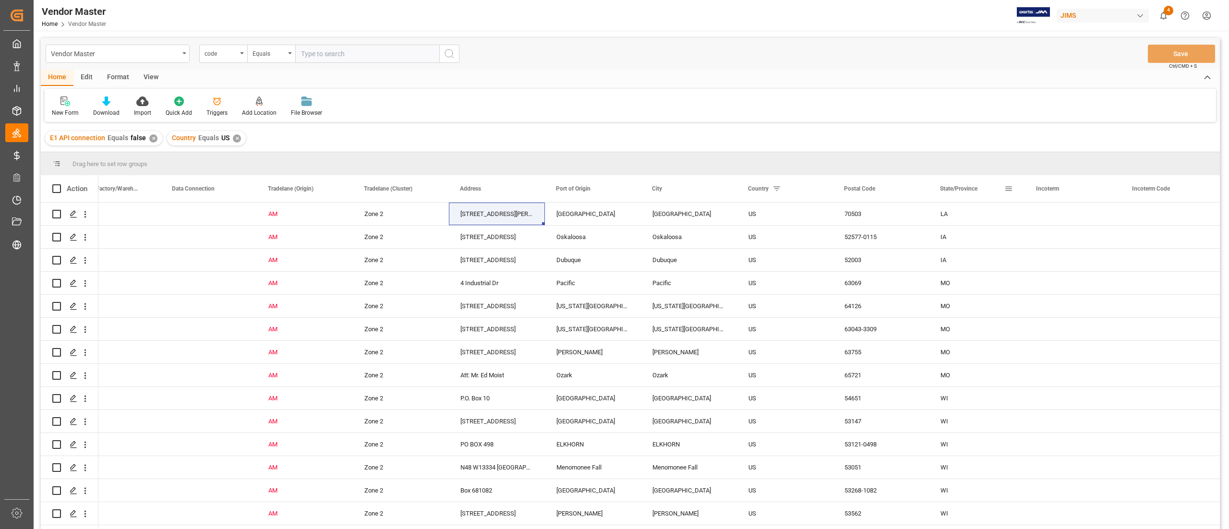
click at [1007, 193] on span at bounding box center [1009, 188] width 9 height 9
type input "KS"
click at [1063, 272] on button "Apply" at bounding box center [1065, 271] width 18 height 10
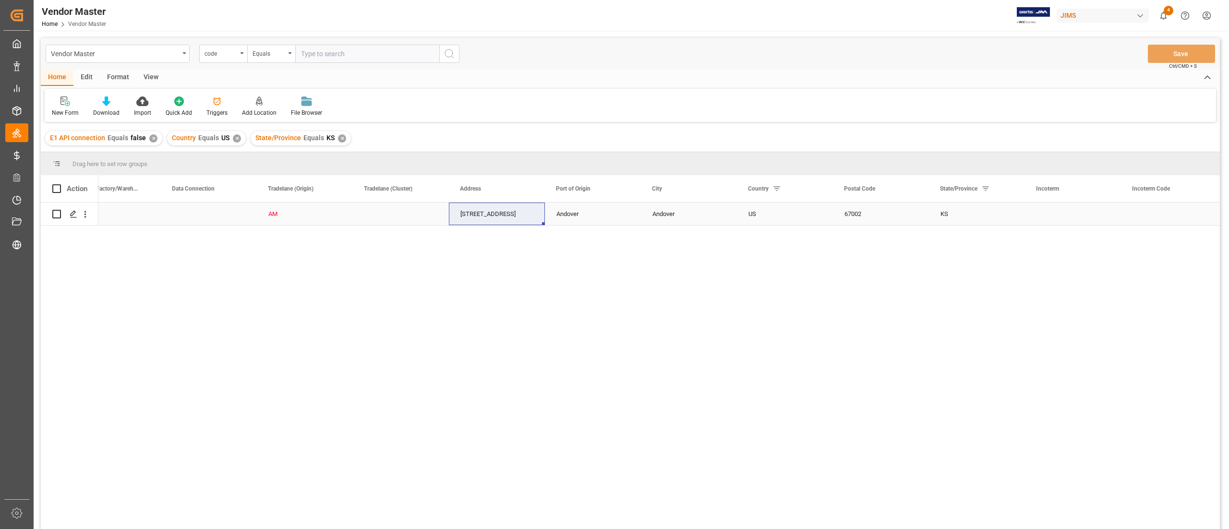
click at [400, 217] on div "Press SPACE to select this row." at bounding box center [401, 214] width 96 height 23
click at [430, 216] on icon "open menu" at bounding box center [431, 220] width 12 height 12
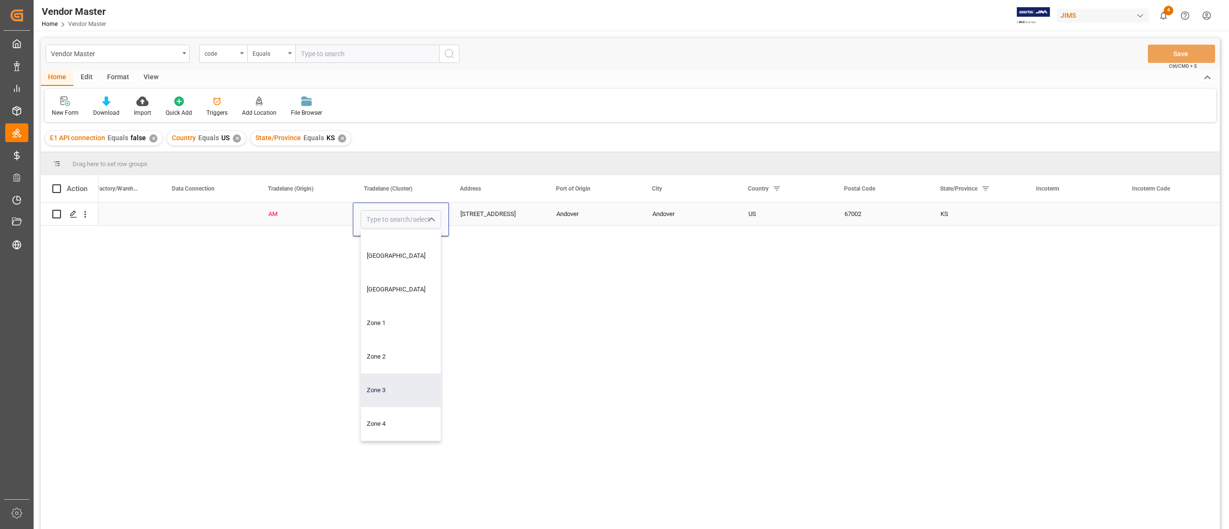
click at [390, 384] on div "Zone 3" at bounding box center [401, 391] width 80 height 34
type input "Zone 3"
click at [490, 249] on div "Main AM Zone 3 118 E. 13th St. Andover Andover US 67002 KS" at bounding box center [659, 369] width 1122 height 333
click at [485, 209] on div "118 E. 13th St." at bounding box center [497, 214] width 96 height 23
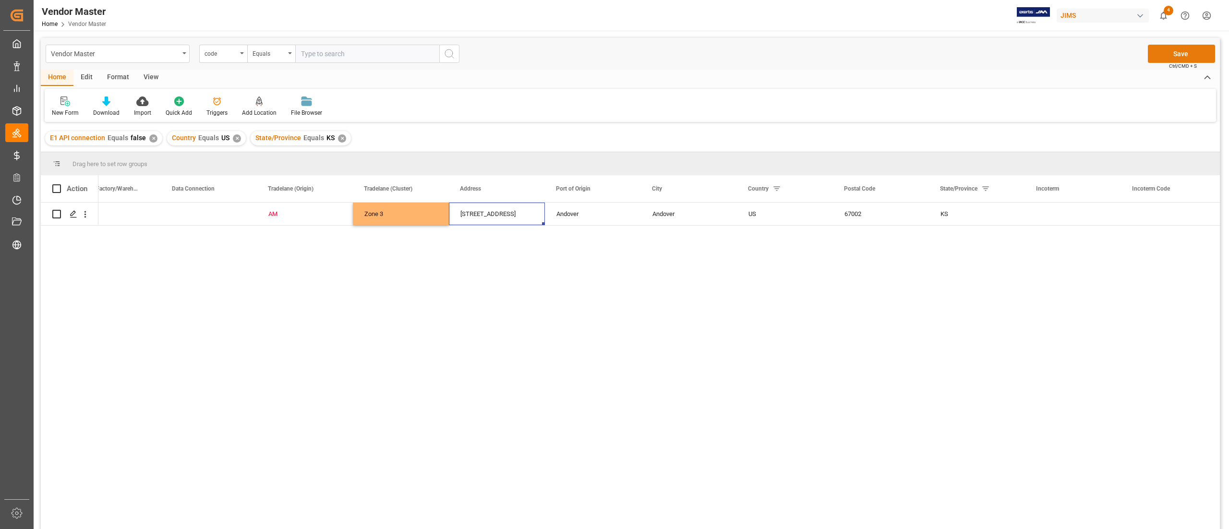
click at [1172, 54] on button "Save" at bounding box center [1181, 54] width 67 height 18
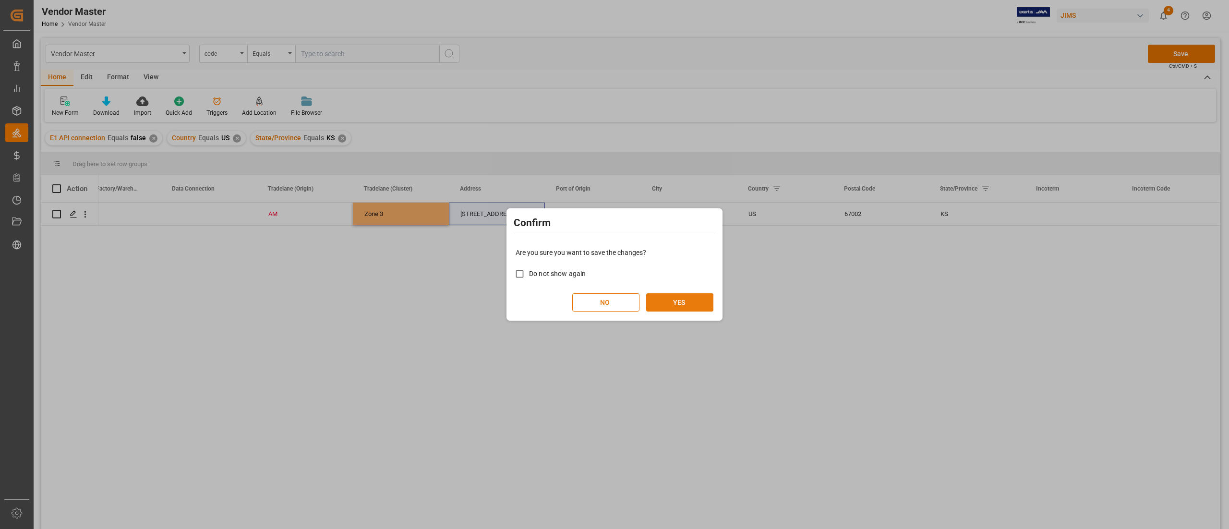
click at [695, 299] on button "YES" at bounding box center [679, 302] width 67 height 18
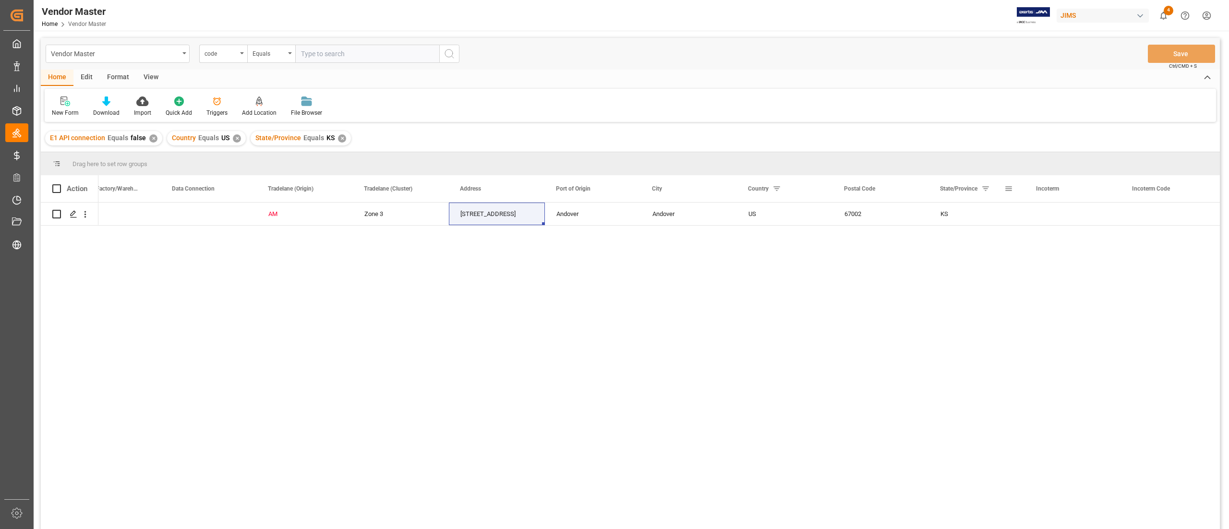
click at [1009, 188] on span at bounding box center [1009, 188] width 9 height 9
drag, startPoint x: 1025, startPoint y: 240, endPoint x: 968, endPoint y: 242, distance: 56.7
click at [968, 242] on div "Drag here to set row groups Drag here to set column labels Action Main Location…" at bounding box center [630, 343] width 1179 height 383
type input "OK"
click at [1067, 268] on button "Apply" at bounding box center [1065, 271] width 18 height 10
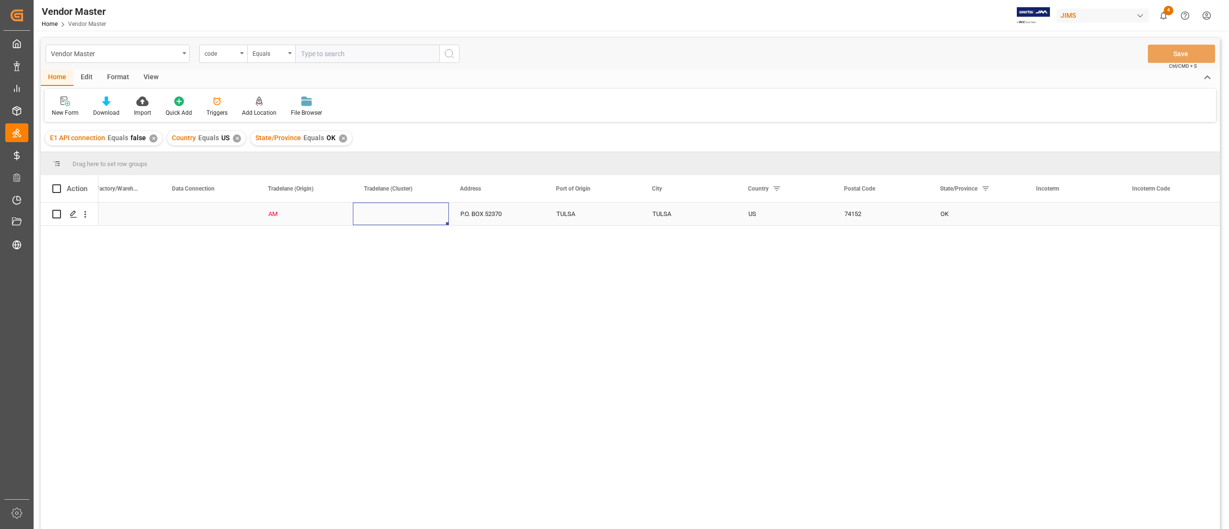
click at [398, 213] on div "Press SPACE to select this row." at bounding box center [401, 214] width 96 height 23
click at [416, 212] on div "Press SPACE to select this row." at bounding box center [401, 214] width 96 height 23
click at [434, 217] on icon "open menu" at bounding box center [431, 220] width 12 height 12
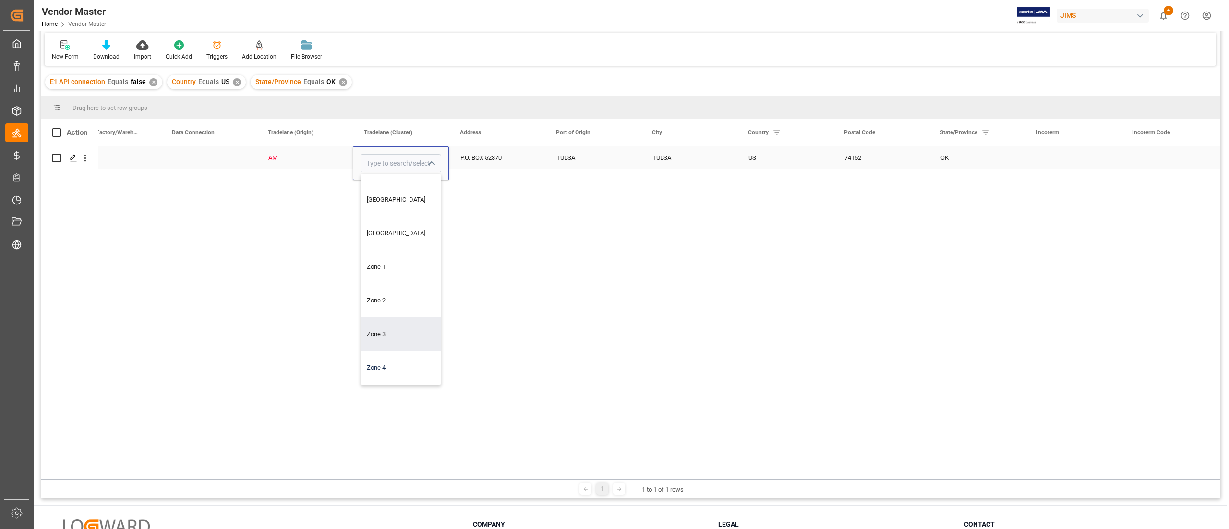
scroll to position [96, 0]
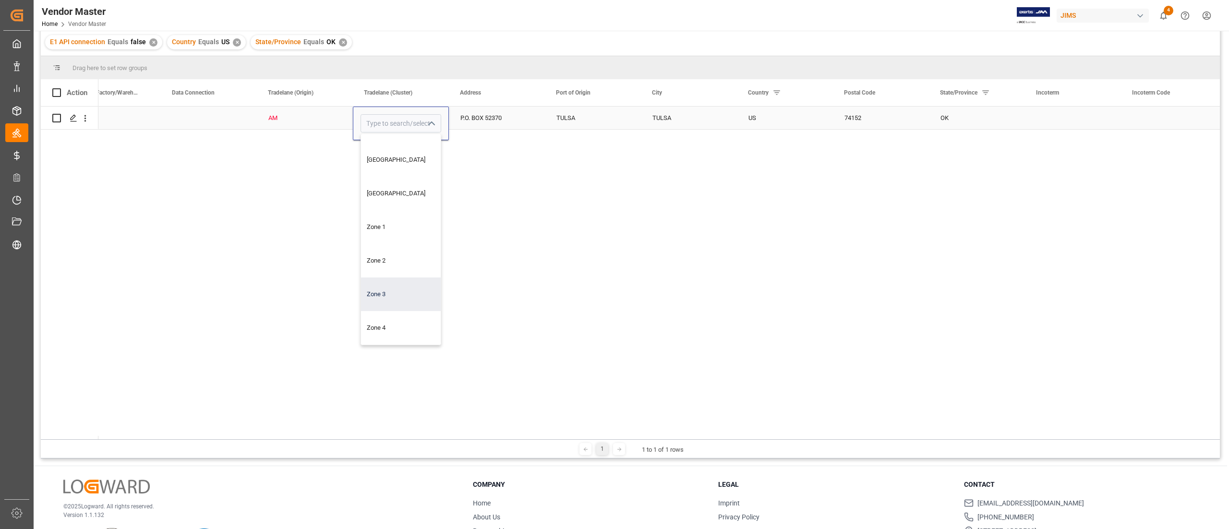
click at [395, 289] on div "Zone 3" at bounding box center [401, 295] width 80 height 34
type input "Zone 3"
click at [496, 228] on div "Main AM Zone 3 P.O. BOX 52370 TULSA TULSA US 74152 OK" at bounding box center [659, 273] width 1122 height 333
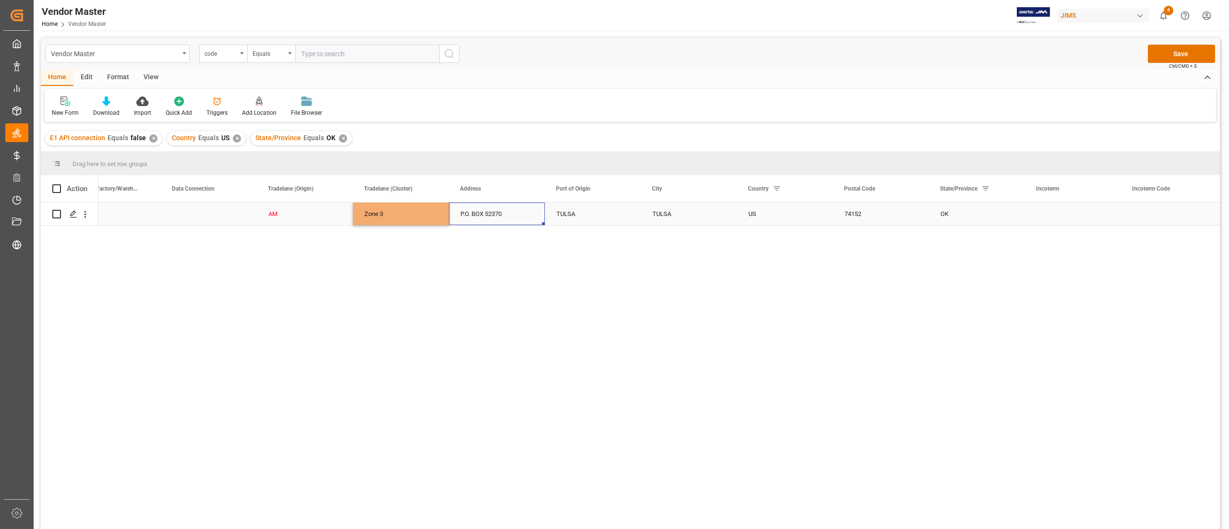
click at [494, 215] on div "P.O. BOX 52370" at bounding box center [497, 214] width 96 height 23
click at [1159, 50] on button "Save" at bounding box center [1181, 54] width 67 height 18
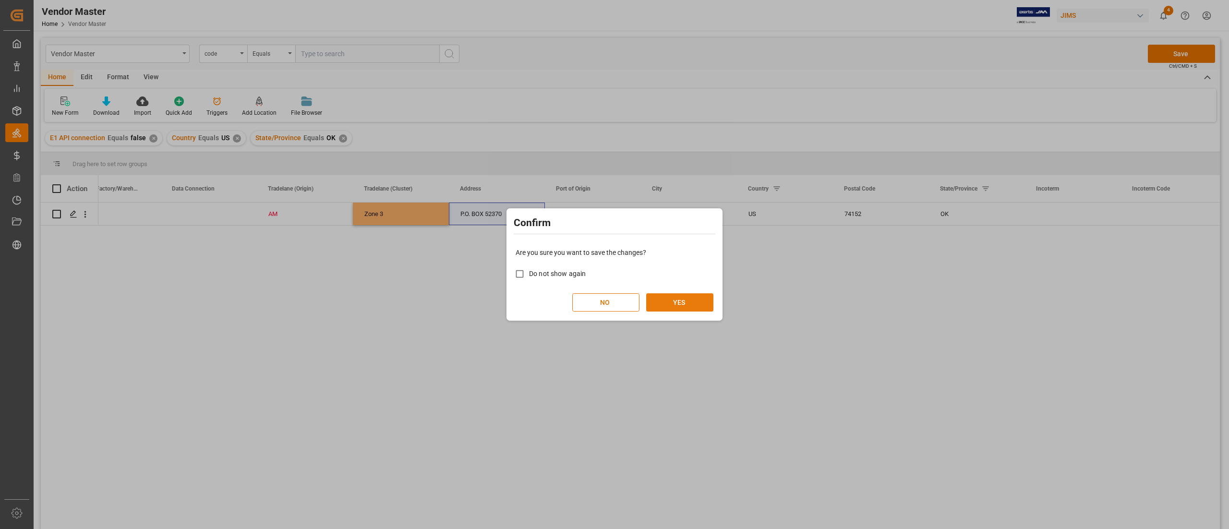
click at [702, 298] on button "YES" at bounding box center [679, 302] width 67 height 18
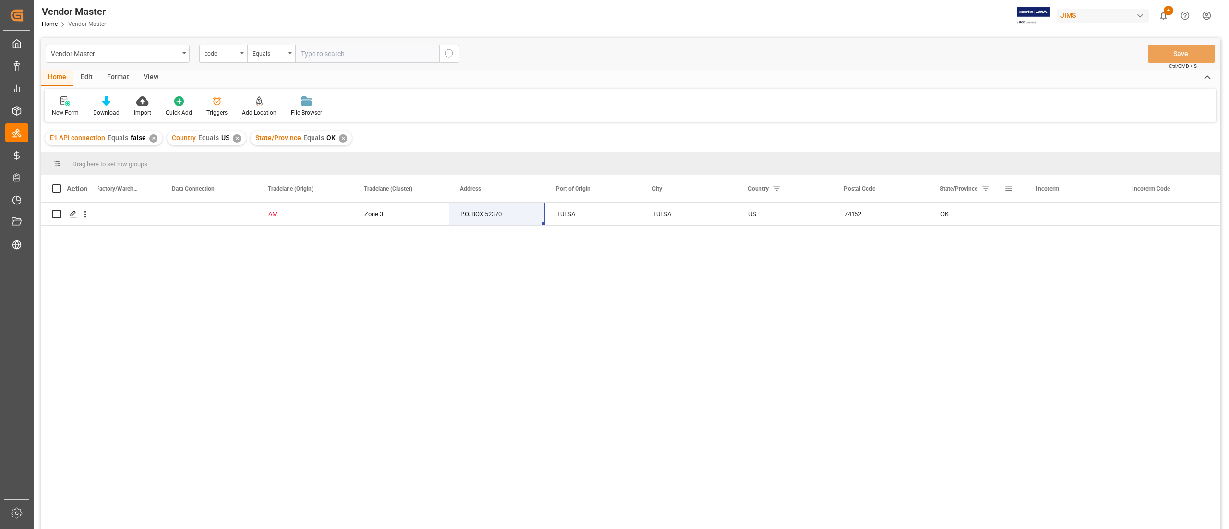
click at [1011, 187] on span at bounding box center [1009, 188] width 9 height 9
type input "O"
type input "TX"
click at [1063, 269] on button "Apply" at bounding box center [1065, 271] width 18 height 10
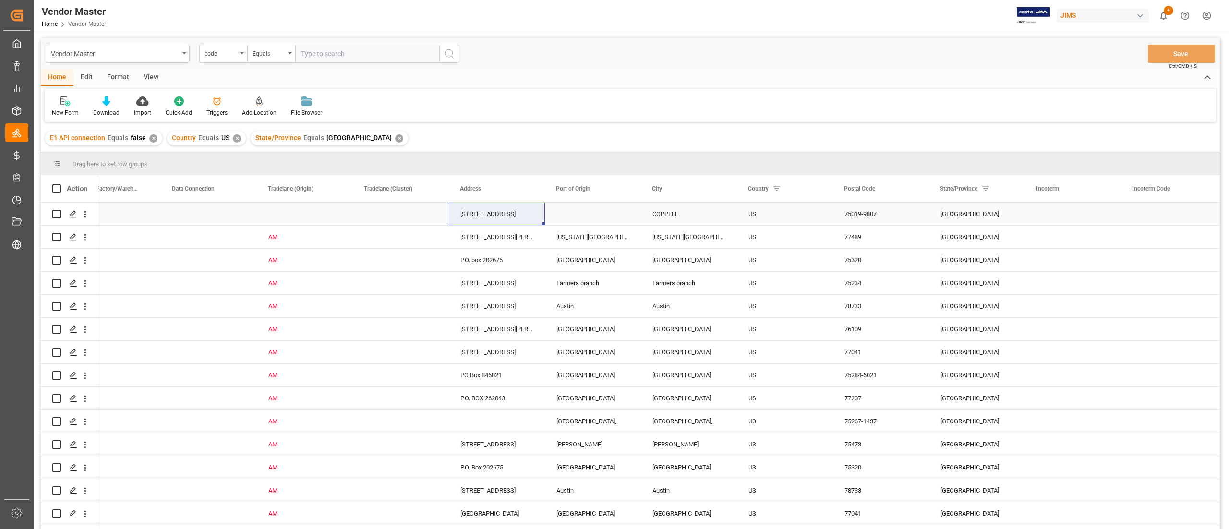
click at [392, 211] on div "Press SPACE to select this row." at bounding box center [401, 214] width 96 height 23
click at [429, 215] on icon "open menu" at bounding box center [431, 220] width 12 height 12
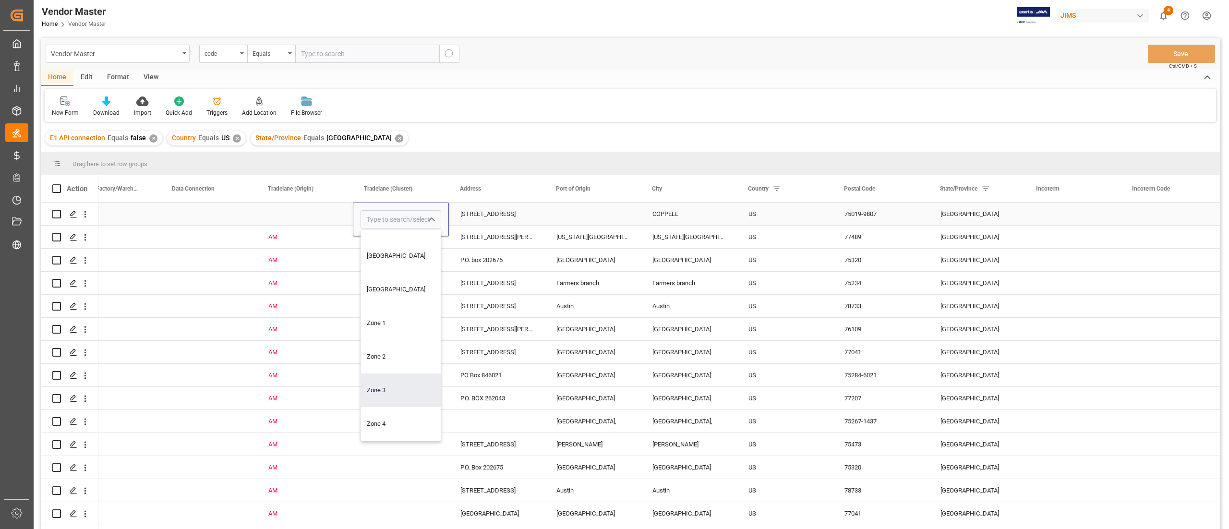
click at [391, 385] on div "Zone 3" at bounding box center [401, 391] width 80 height 34
type input "Zone 3"
click at [315, 215] on div "Press SPACE to select this row." at bounding box center [305, 214] width 96 height 23
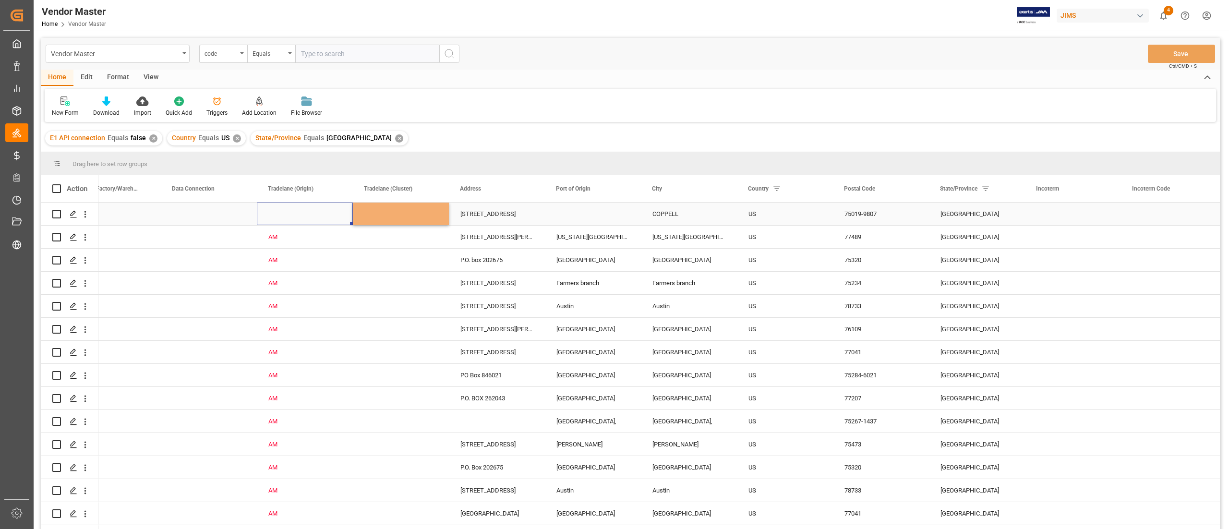
click at [315, 215] on div "Press SPACE to select this row." at bounding box center [305, 214] width 96 height 23
click at [337, 213] on button "open menu" at bounding box center [334, 219] width 14 height 15
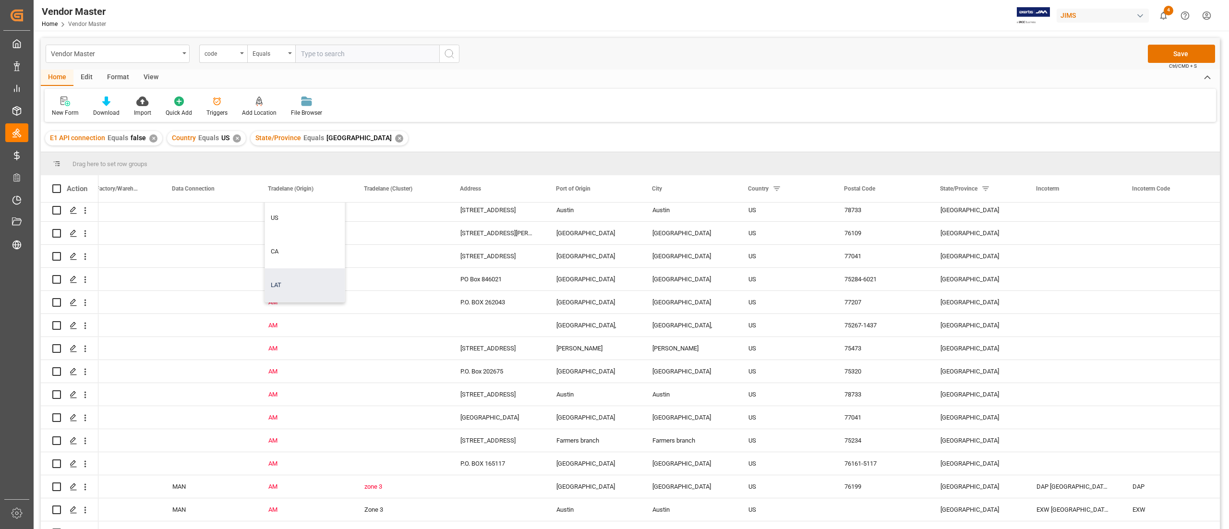
scroll to position [0, 0]
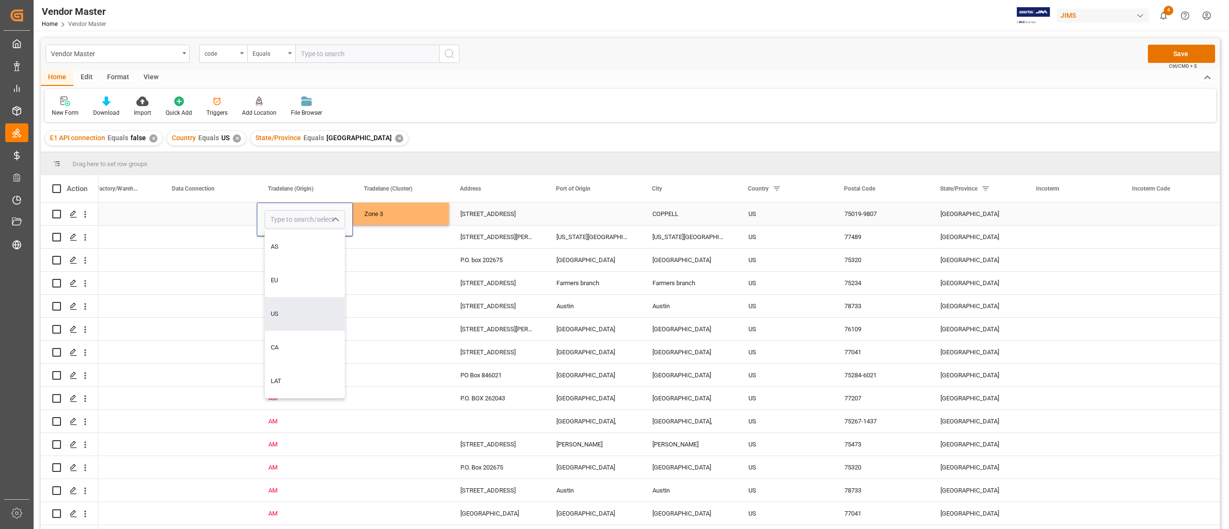
click at [302, 314] on div "US" at bounding box center [305, 314] width 80 height 34
type input "US"
click at [377, 240] on div "Press SPACE to select this row." at bounding box center [401, 237] width 96 height 23
click at [400, 213] on div "Zone 3" at bounding box center [400, 214] width 73 height 22
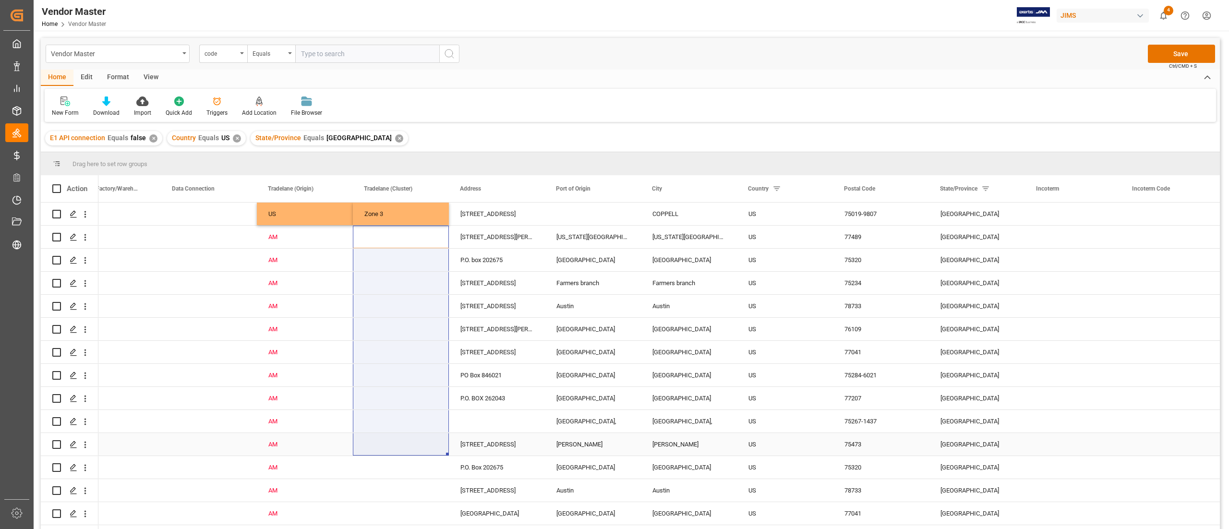
drag, startPoint x: 436, startPoint y: 290, endPoint x: 416, endPoint y: 433, distance: 145.1
click at [421, 219] on div "Zone 3" at bounding box center [400, 214] width 73 height 22
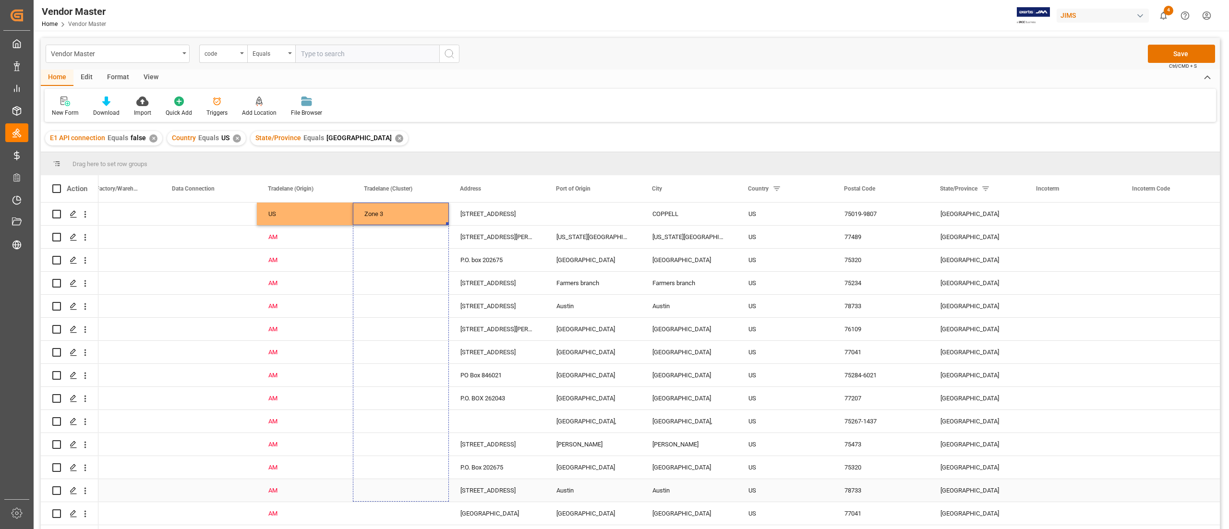
drag, startPoint x: 448, startPoint y: 224, endPoint x: 416, endPoint y: 495, distance: 272.7
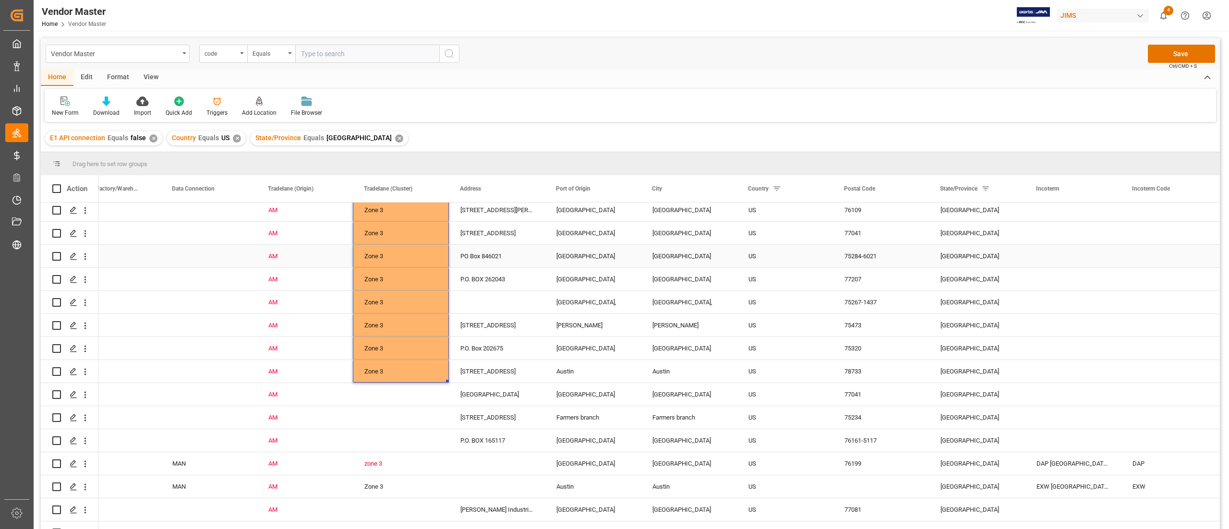
scroll to position [204, 0]
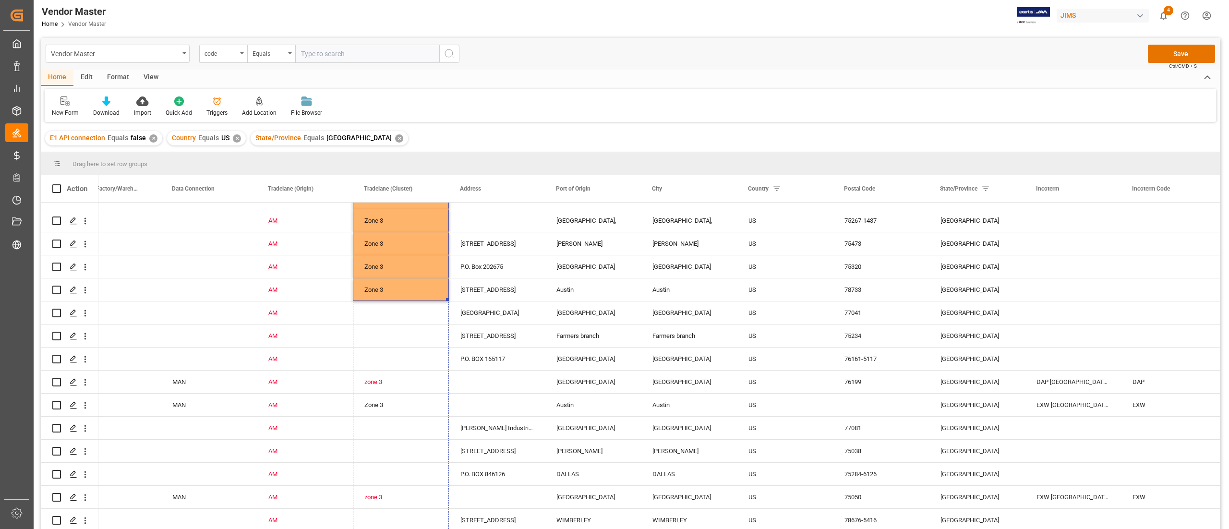
drag, startPoint x: 446, startPoint y: 297, endPoint x: 415, endPoint y: 530, distance: 235.0
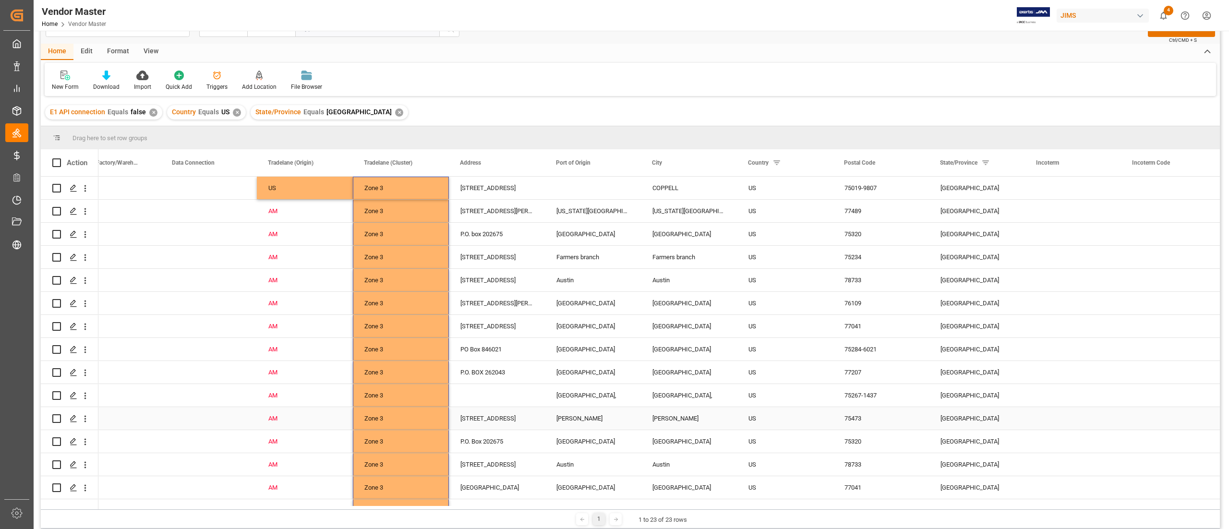
scroll to position [0, 0]
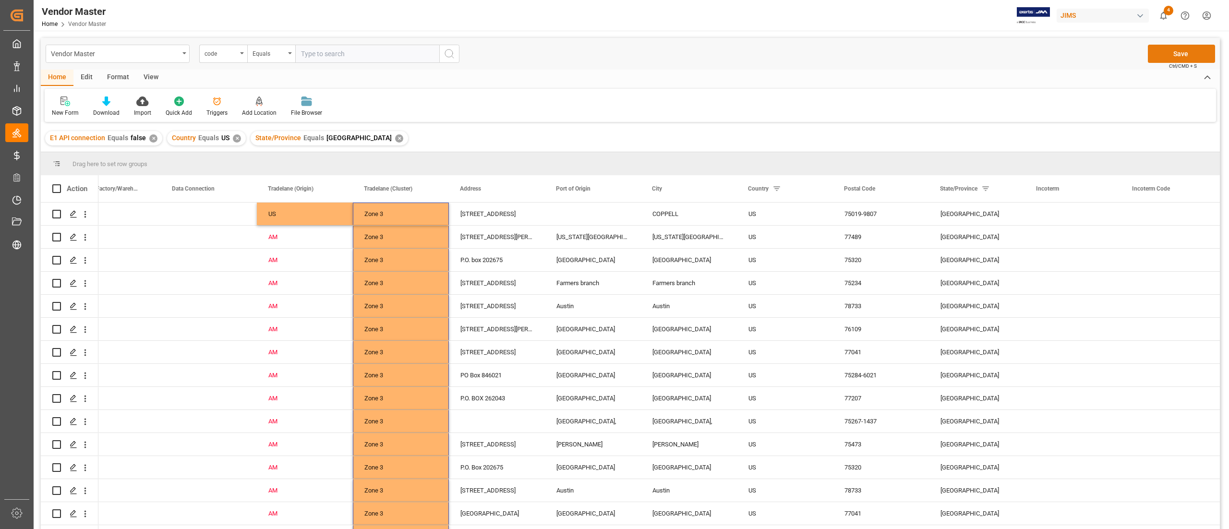
click at [1160, 52] on button "Save" at bounding box center [1181, 54] width 67 height 18
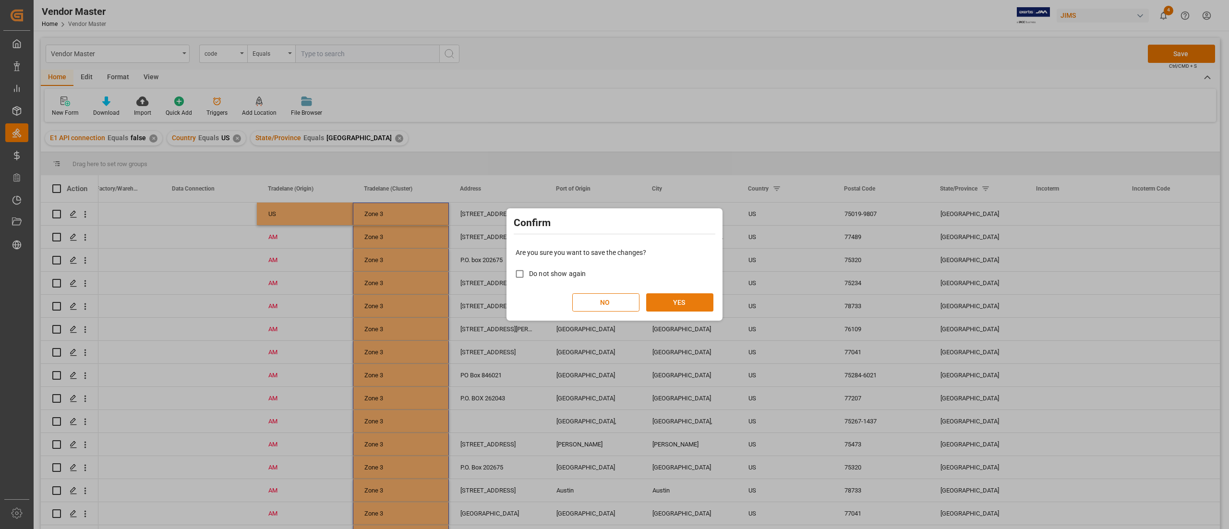
click at [681, 301] on button "YES" at bounding box center [679, 302] width 67 height 18
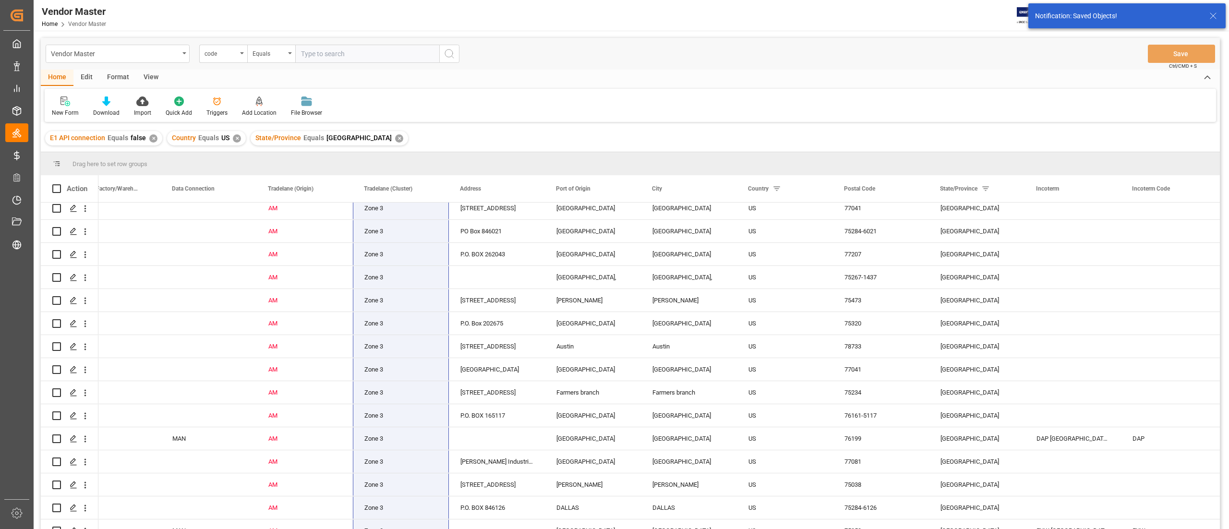
scroll to position [204, 0]
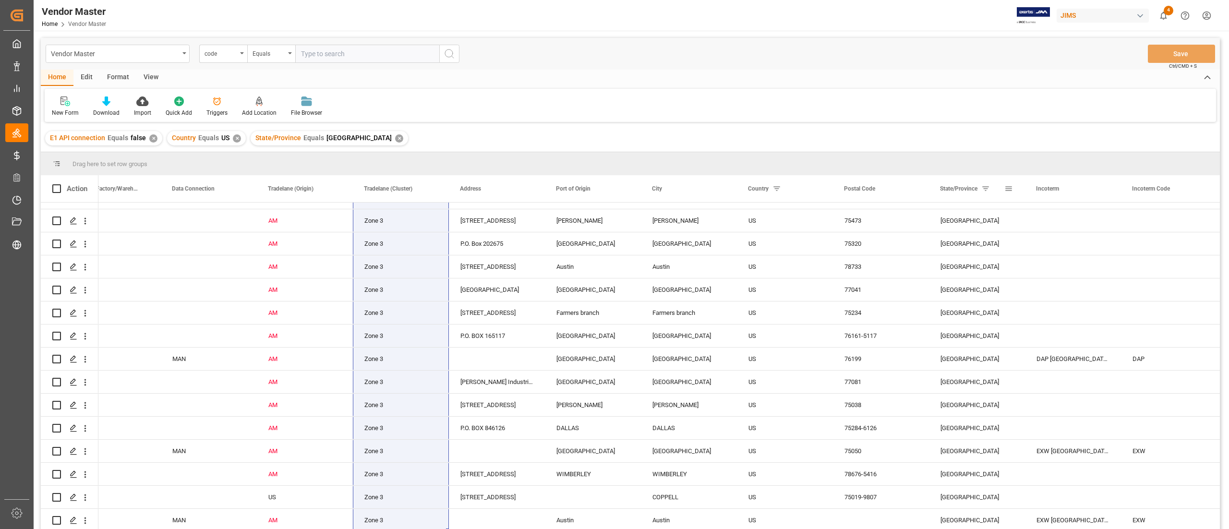
click at [1009, 184] on span at bounding box center [1009, 188] width 9 height 9
type input "T"
type input "MT"
click at [1059, 266] on button "Apply" at bounding box center [1065, 271] width 18 height 10
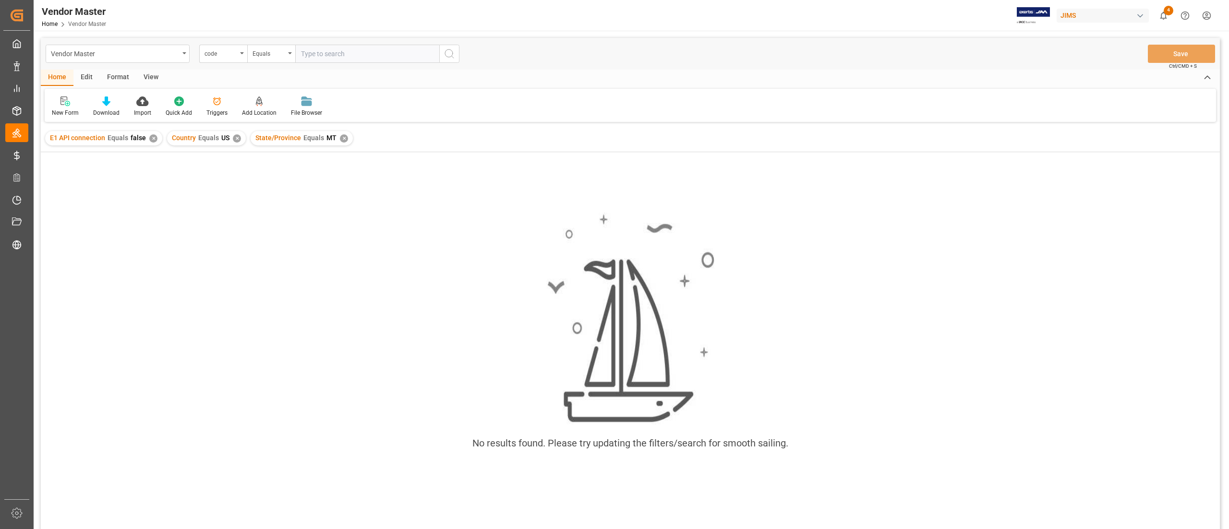
click at [340, 136] on div "✕" at bounding box center [344, 138] width 8 height 8
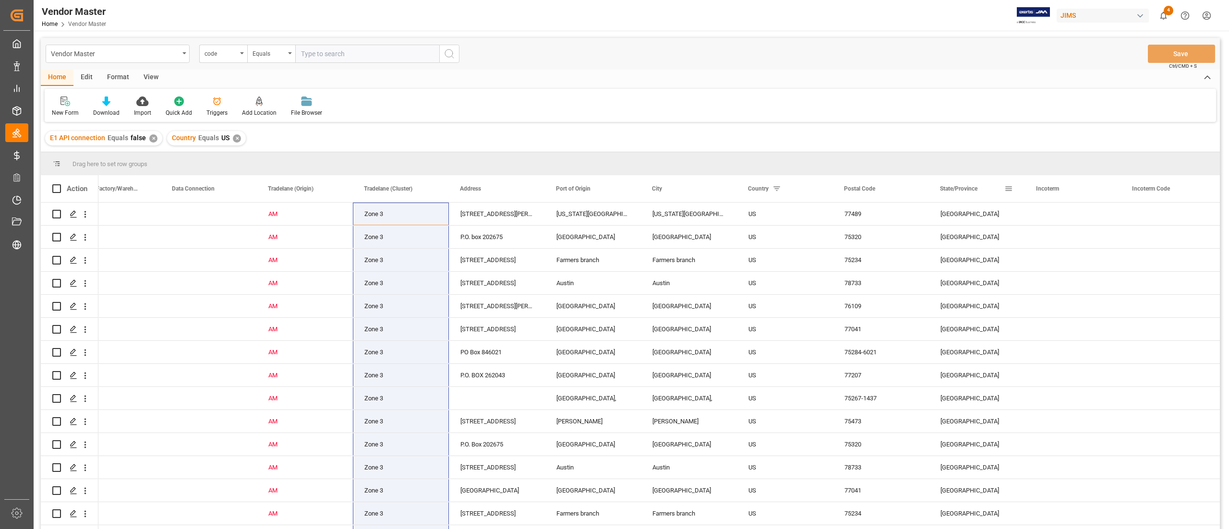
click at [1009, 188] on span at bounding box center [1009, 188] width 9 height 9
type input "WY"
click at [1066, 266] on button "Apply" at bounding box center [1065, 271] width 18 height 10
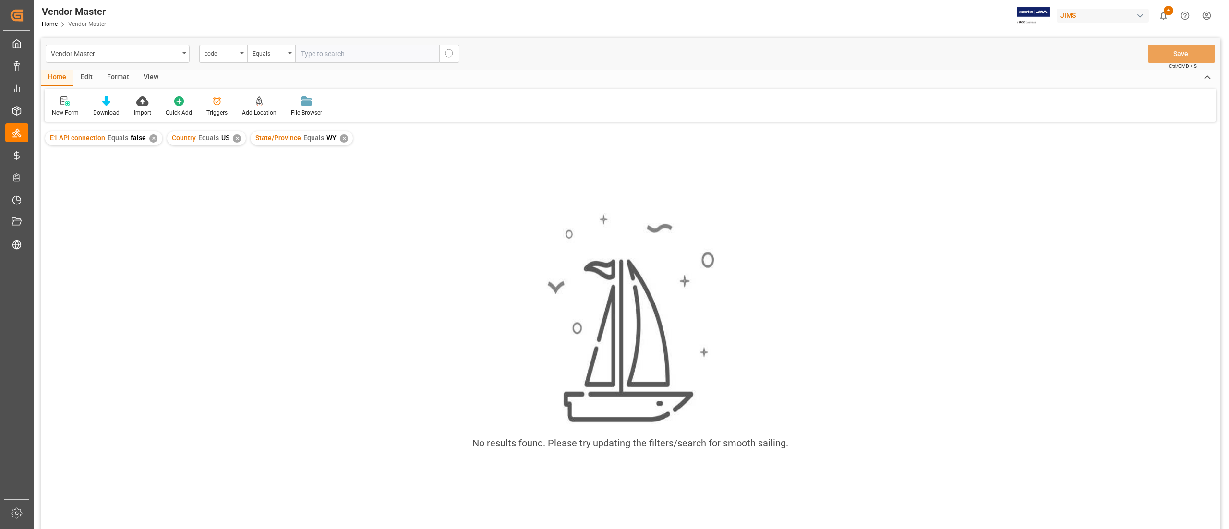
click at [342, 138] on div "✕" at bounding box center [344, 138] width 8 height 8
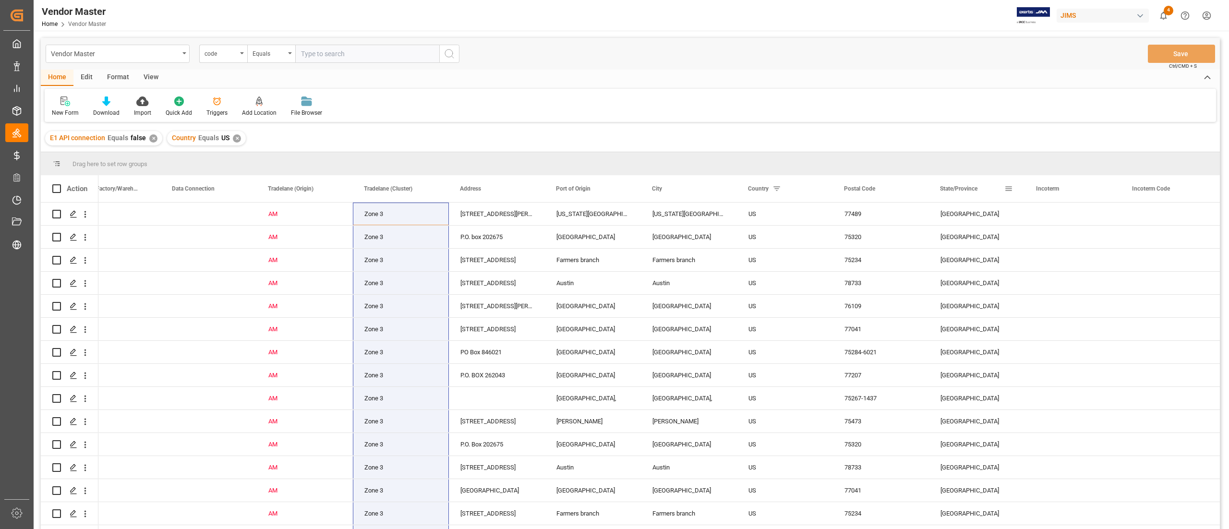
click at [1008, 190] on span at bounding box center [1009, 188] width 9 height 9
type input "CO"
click at [1062, 266] on button "Apply" at bounding box center [1065, 271] width 18 height 10
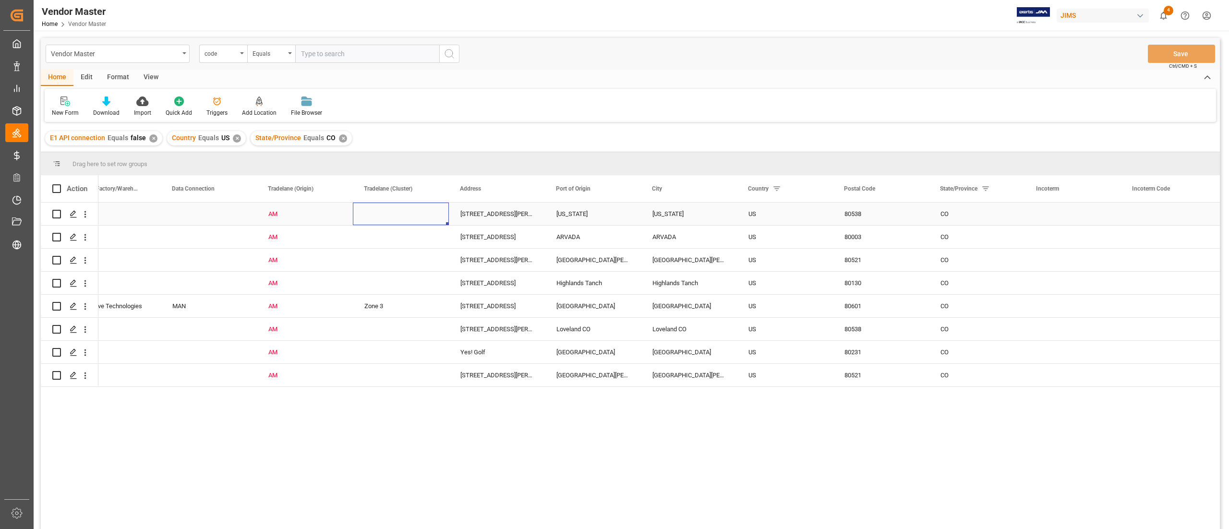
click at [423, 206] on div "Press SPACE to select this row." at bounding box center [401, 214] width 96 height 23
click at [436, 215] on div "Press SPACE to select this row." at bounding box center [401, 214] width 96 height 23
click at [433, 222] on icon "open menu" at bounding box center [431, 220] width 12 height 12
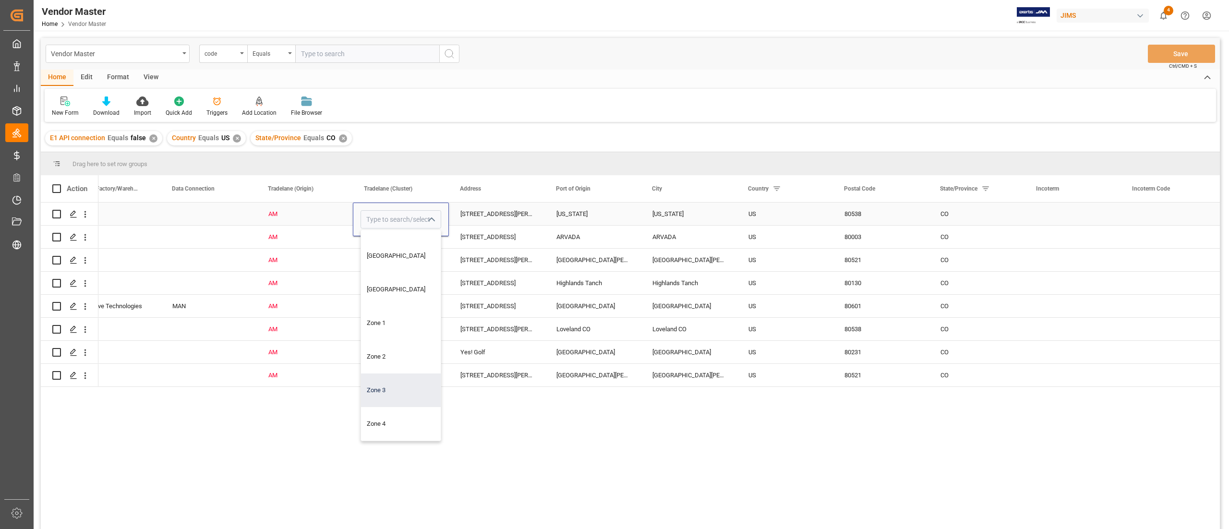
click at [394, 388] on div "Zone 3" at bounding box center [401, 391] width 80 height 34
type input "Zone 3"
click at [410, 240] on div "Press SPACE to select this row." at bounding box center [401, 237] width 96 height 23
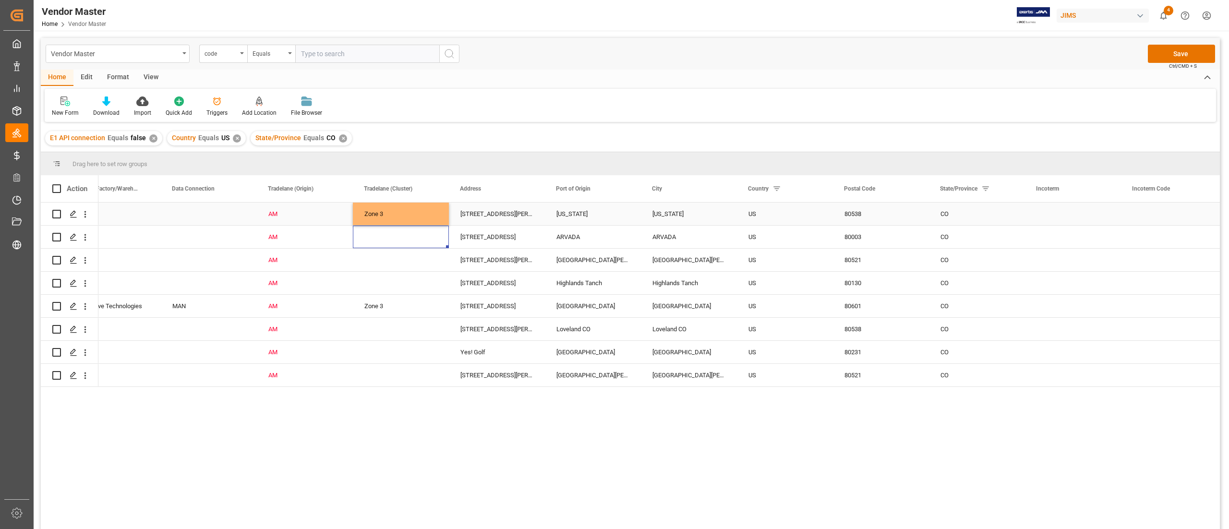
click at [404, 219] on div "Zone 3" at bounding box center [400, 214] width 73 height 22
drag, startPoint x: 448, startPoint y: 222, endPoint x: 398, endPoint y: 212, distance: 50.5
click at [427, 217] on div "Zone 3" at bounding box center [400, 214] width 73 height 22
drag, startPoint x: 448, startPoint y: 222, endPoint x: 424, endPoint y: 367, distance: 146.4
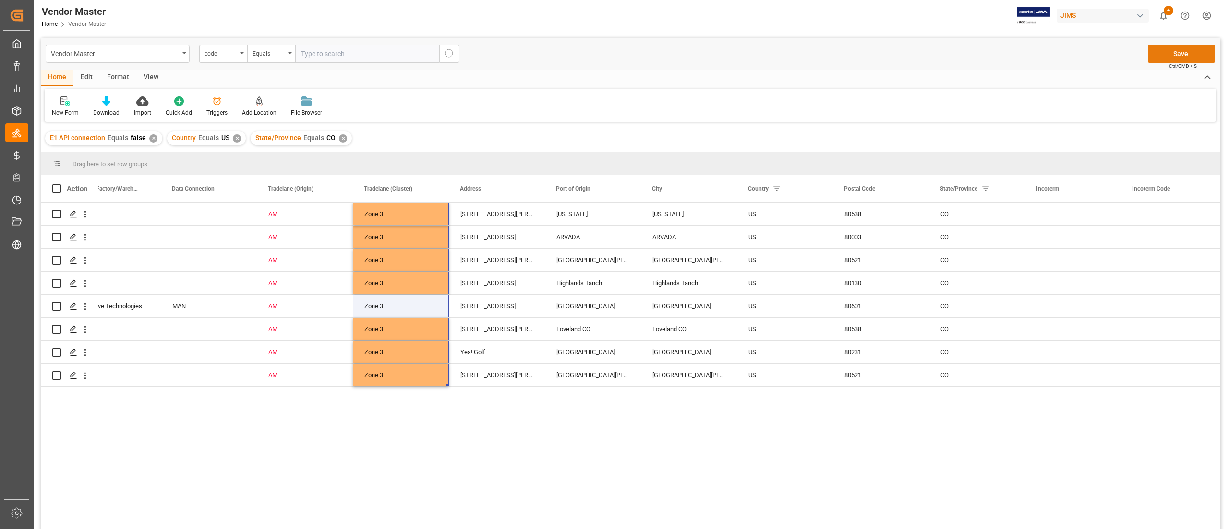
click at [1151, 53] on button "Save" at bounding box center [1181, 54] width 67 height 18
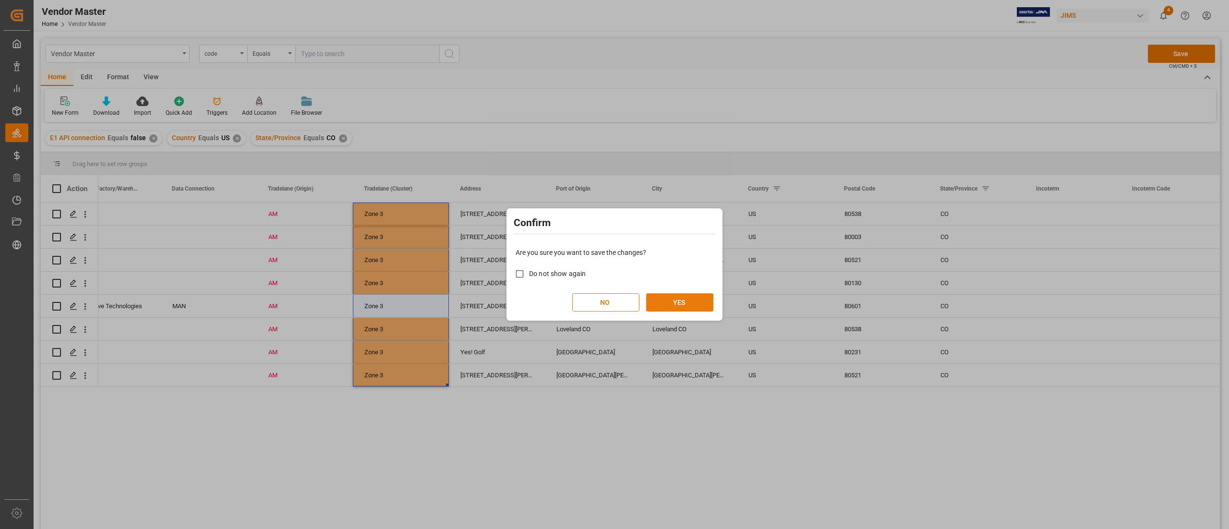
click at [665, 297] on button "YES" at bounding box center [679, 302] width 67 height 18
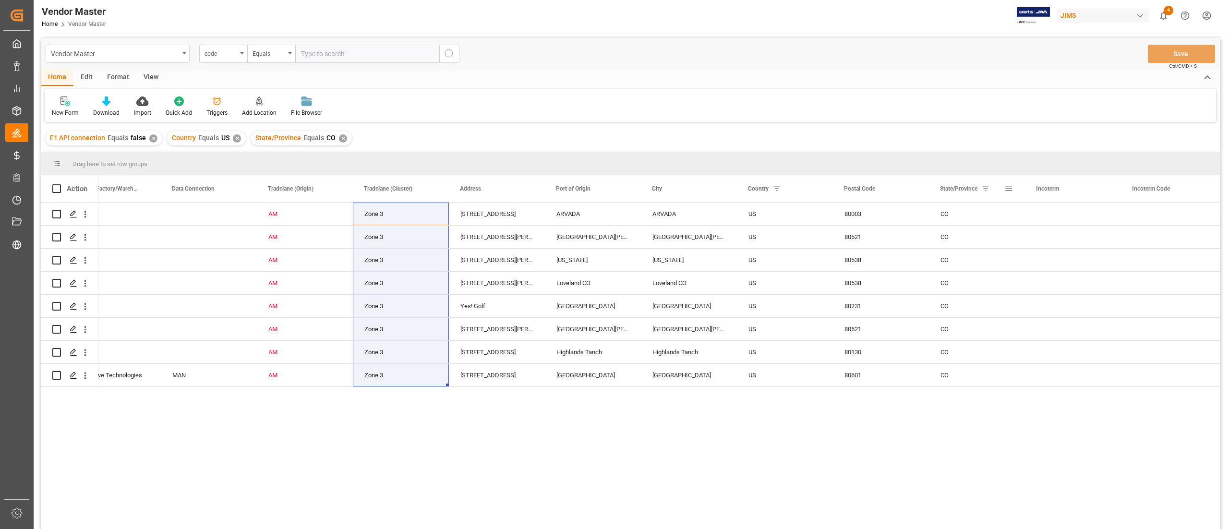
click at [1009, 185] on span at bounding box center [1009, 188] width 9 height 9
type input "C"
type input "MN"
click at [1063, 268] on button "Apply" at bounding box center [1065, 271] width 18 height 10
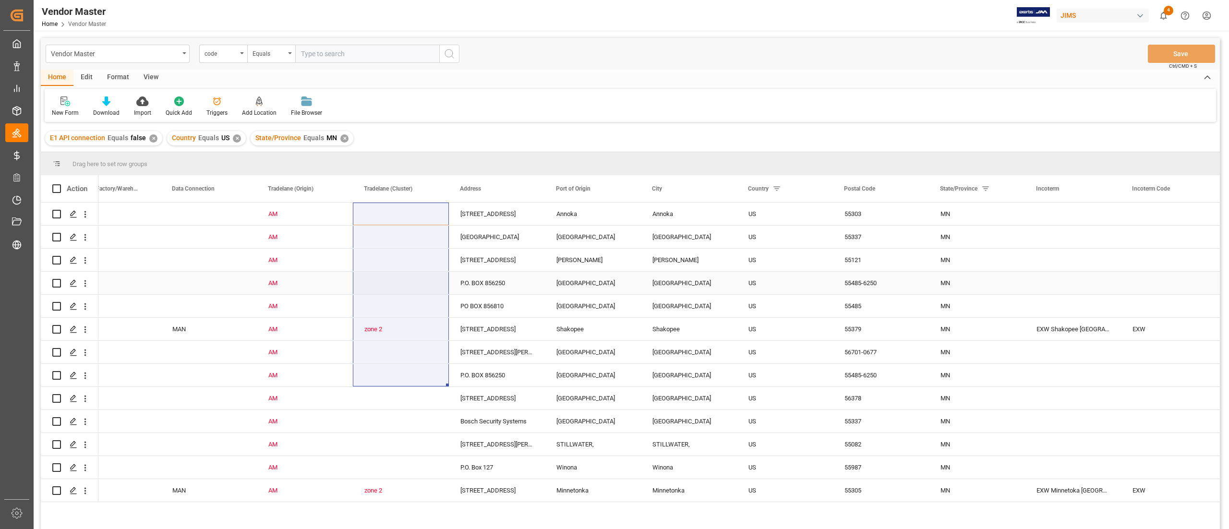
click at [408, 287] on div "Press SPACE to select this row." at bounding box center [401, 283] width 96 height 23
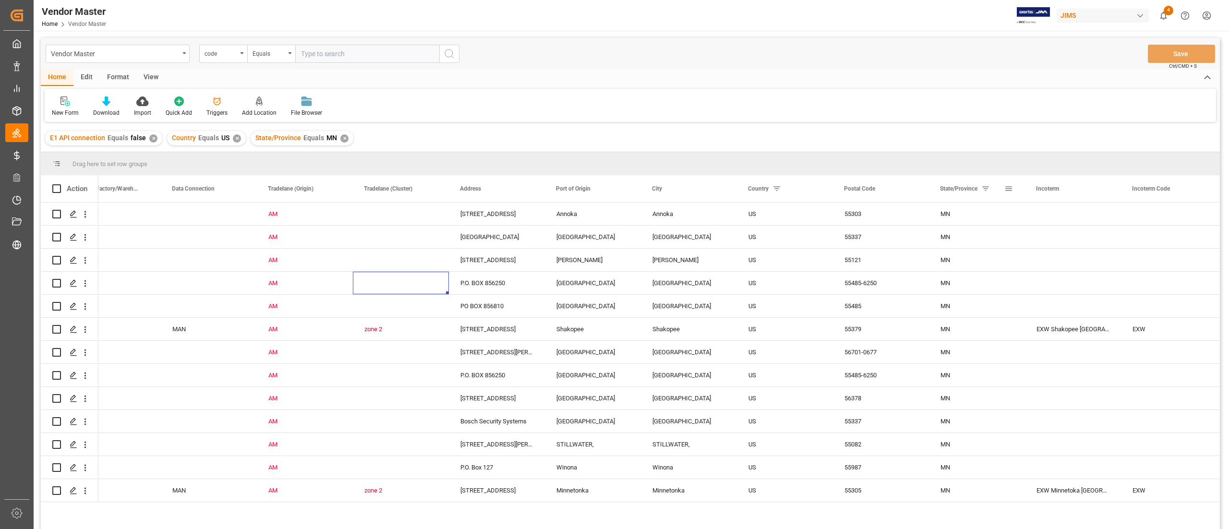
click at [1006, 188] on span at bounding box center [1009, 188] width 9 height 9
click at [399, 236] on div "Press SPACE to select this row." at bounding box center [401, 237] width 96 height 23
click at [409, 216] on div "Press SPACE to select this row." at bounding box center [401, 214] width 96 height 23
click at [431, 217] on icon "open menu" at bounding box center [431, 220] width 12 height 12
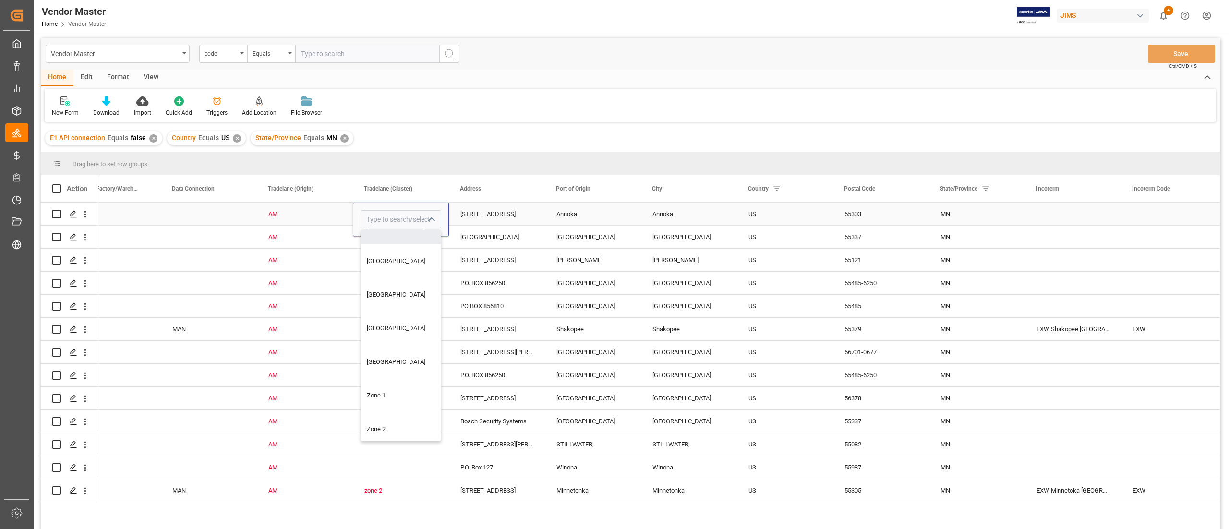
scroll to position [96, 0]
click at [384, 380] on div "Zone 2" at bounding box center [401, 386] width 80 height 34
type input "Zone 2"
click at [394, 250] on div "Press SPACE to select this row." at bounding box center [401, 260] width 96 height 23
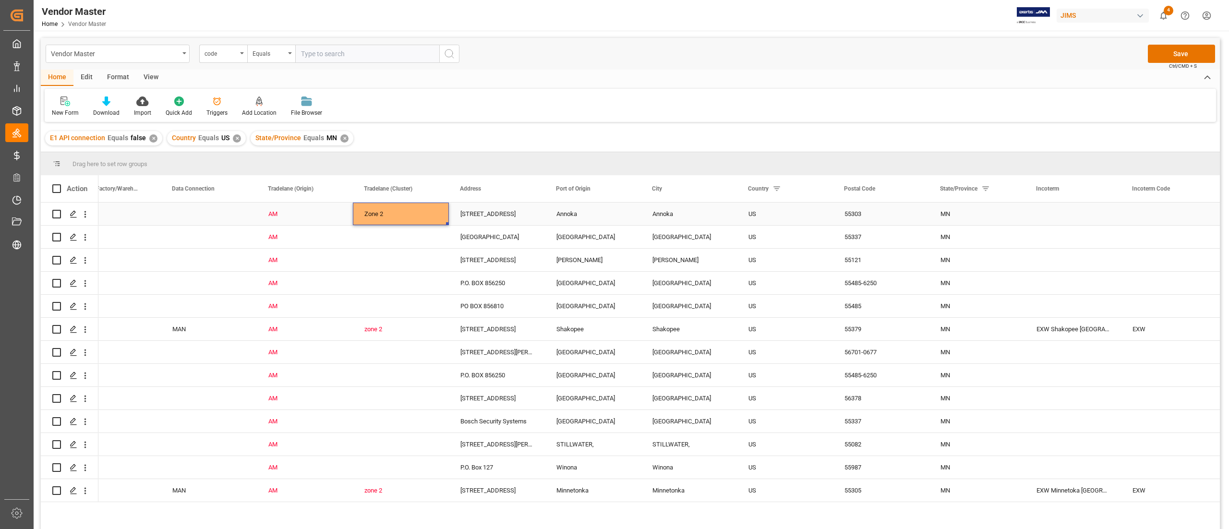
click at [404, 216] on div "Zone 2" at bounding box center [400, 214] width 73 height 22
click at [419, 230] on div "Press SPACE to select this row." at bounding box center [401, 237] width 96 height 23
click at [410, 212] on div "Zone 2" at bounding box center [400, 214] width 73 height 22
click at [429, 230] on div "Press SPACE to select this row." at bounding box center [401, 237] width 96 height 23
click at [423, 217] on div "Zone 2" at bounding box center [400, 214] width 73 height 22
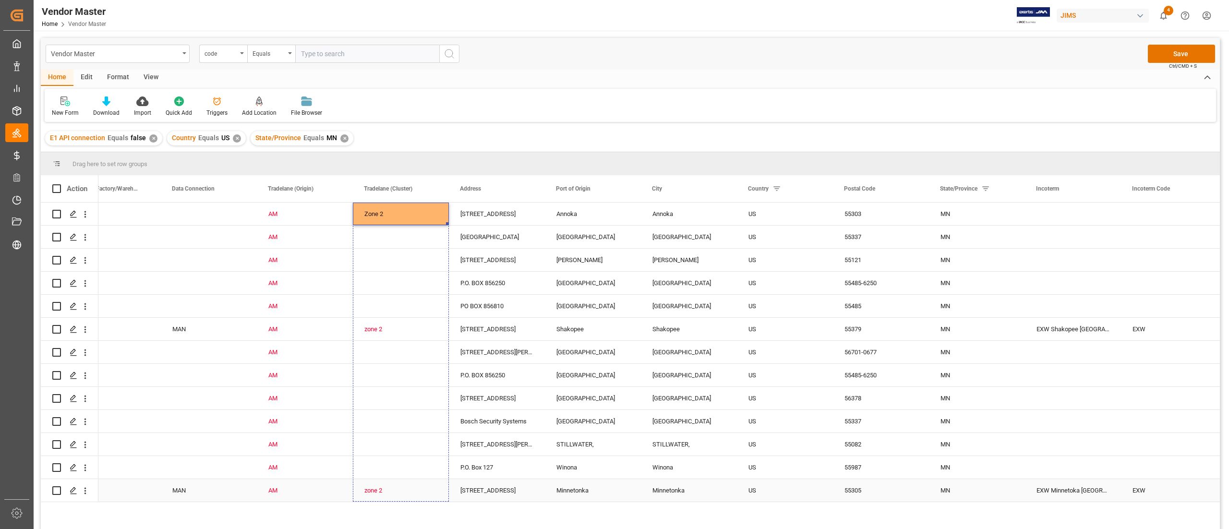
drag, startPoint x: 446, startPoint y: 222, endPoint x: 423, endPoint y: 501, distance: 280.0
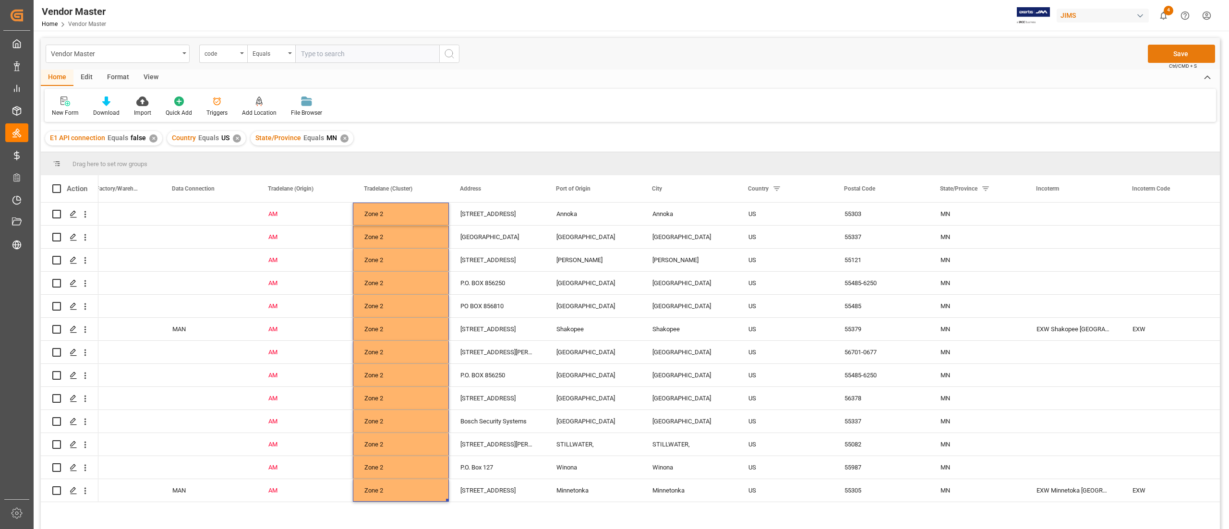
click at [1155, 54] on button "Save" at bounding box center [1181, 54] width 67 height 18
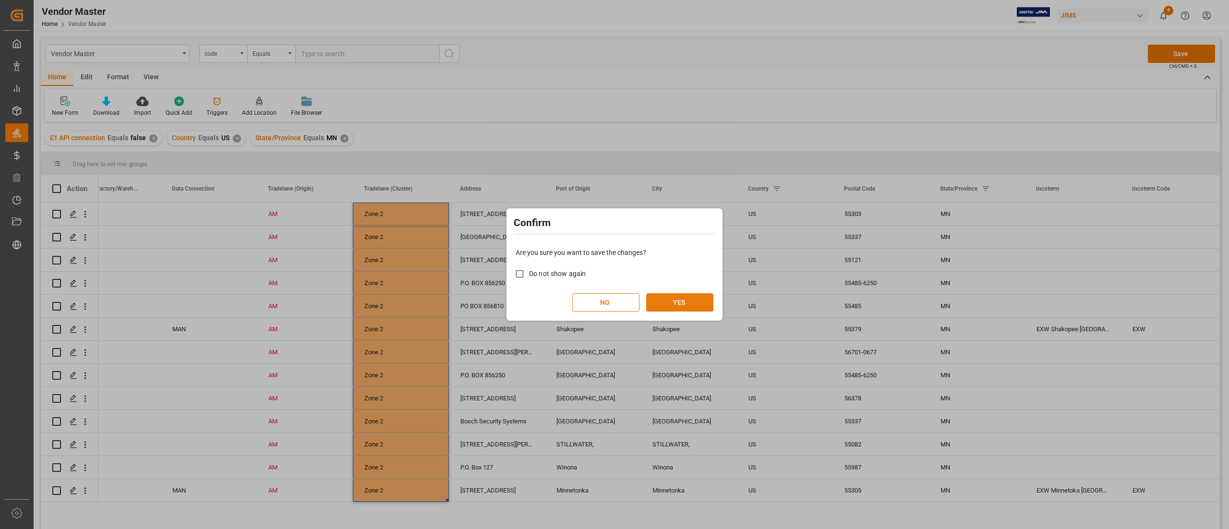
click at [657, 301] on button "YES" at bounding box center [679, 302] width 67 height 18
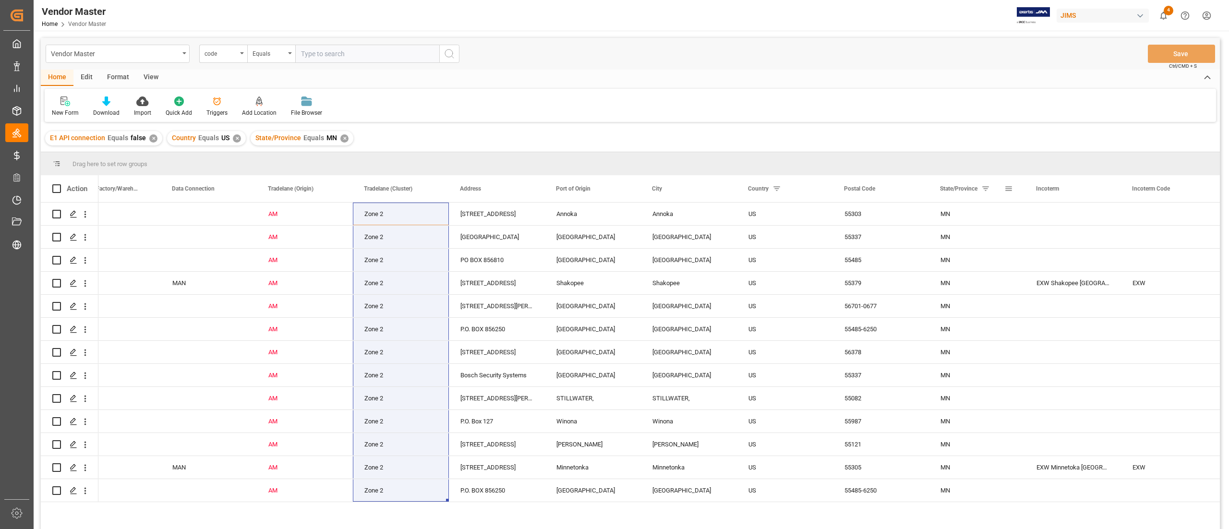
click at [1004, 190] on div "State/Province" at bounding box center [972, 188] width 64 height 27
click at [1008, 186] on span at bounding box center [1009, 188] width 9 height 9
type input "M"
type input "WA"
click at [1068, 266] on button "Apply" at bounding box center [1065, 271] width 18 height 10
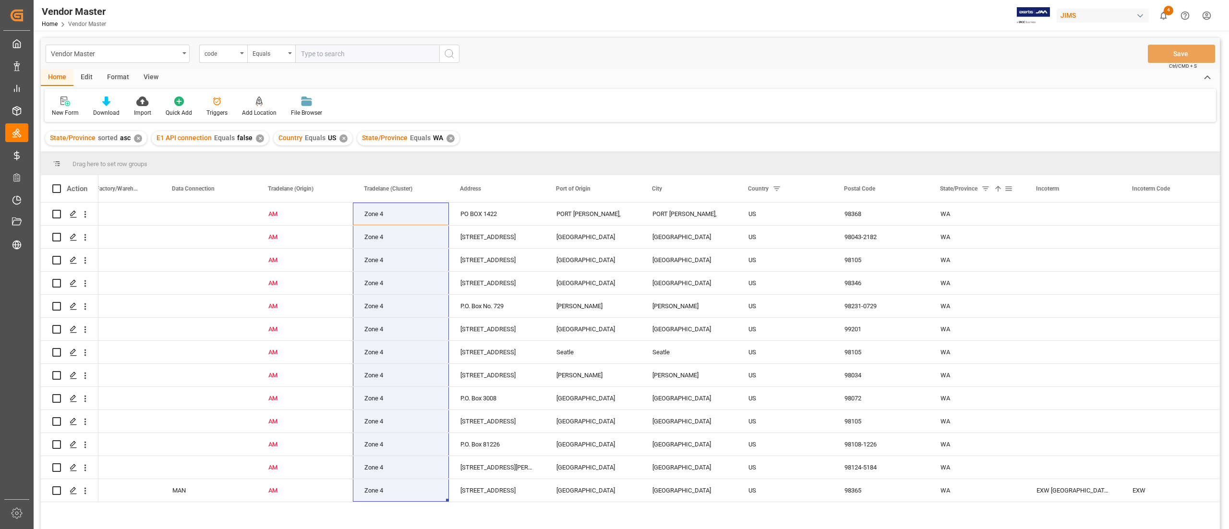
click at [1011, 188] on span at bounding box center [1009, 188] width 9 height 9
type input "W"
type input "ID"
click at [1065, 272] on button "Apply" at bounding box center [1065, 271] width 18 height 10
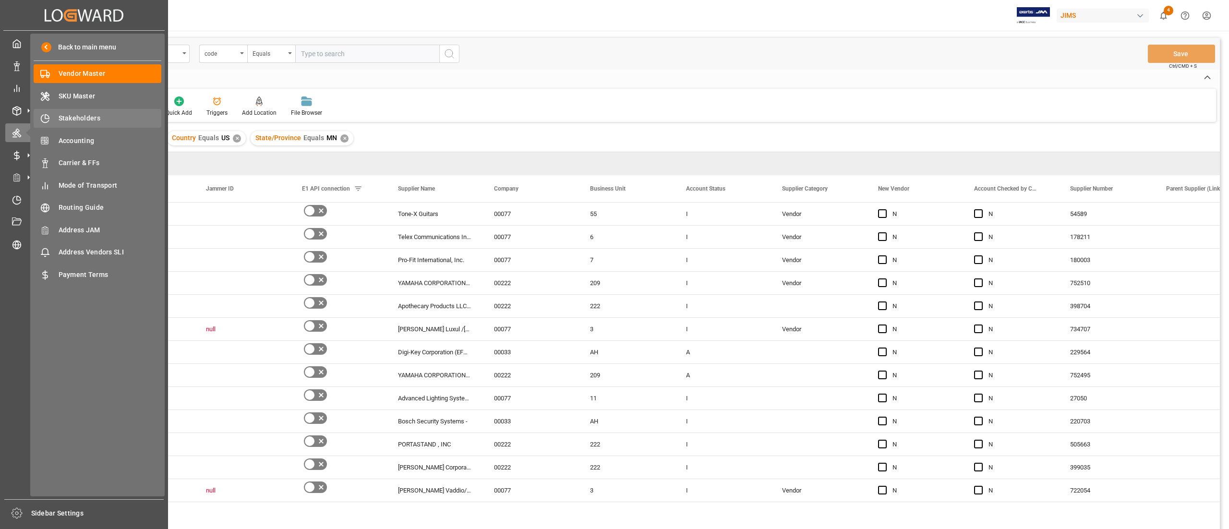
click at [68, 117] on span "Stakeholders" at bounding box center [110, 118] width 103 height 10
